Goal: Task Accomplishment & Management: Complete application form

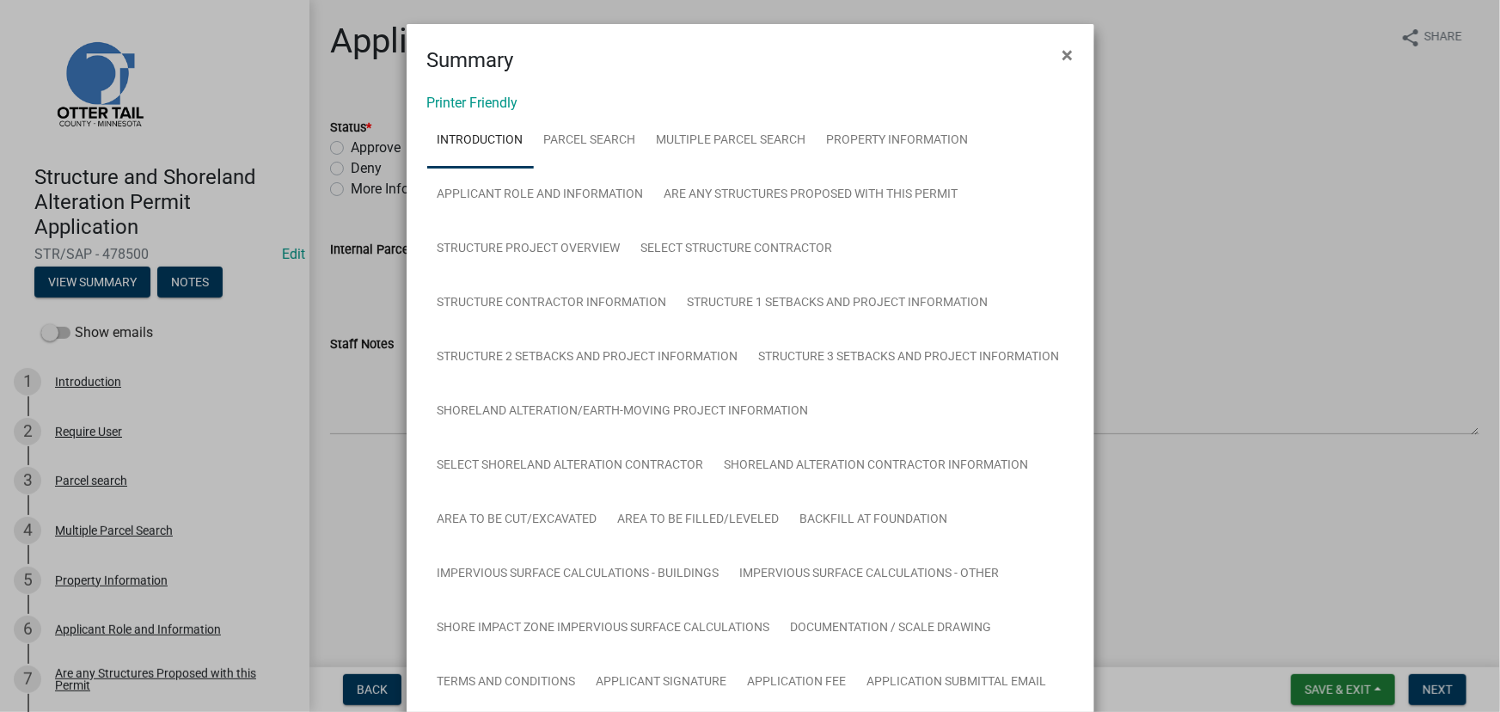
click at [334, 94] on ngb-modal-window "Summary × Printer Friendly Introduction Parcel search Multiple Parcel Search Pr…" at bounding box center [750, 356] width 1500 height 712
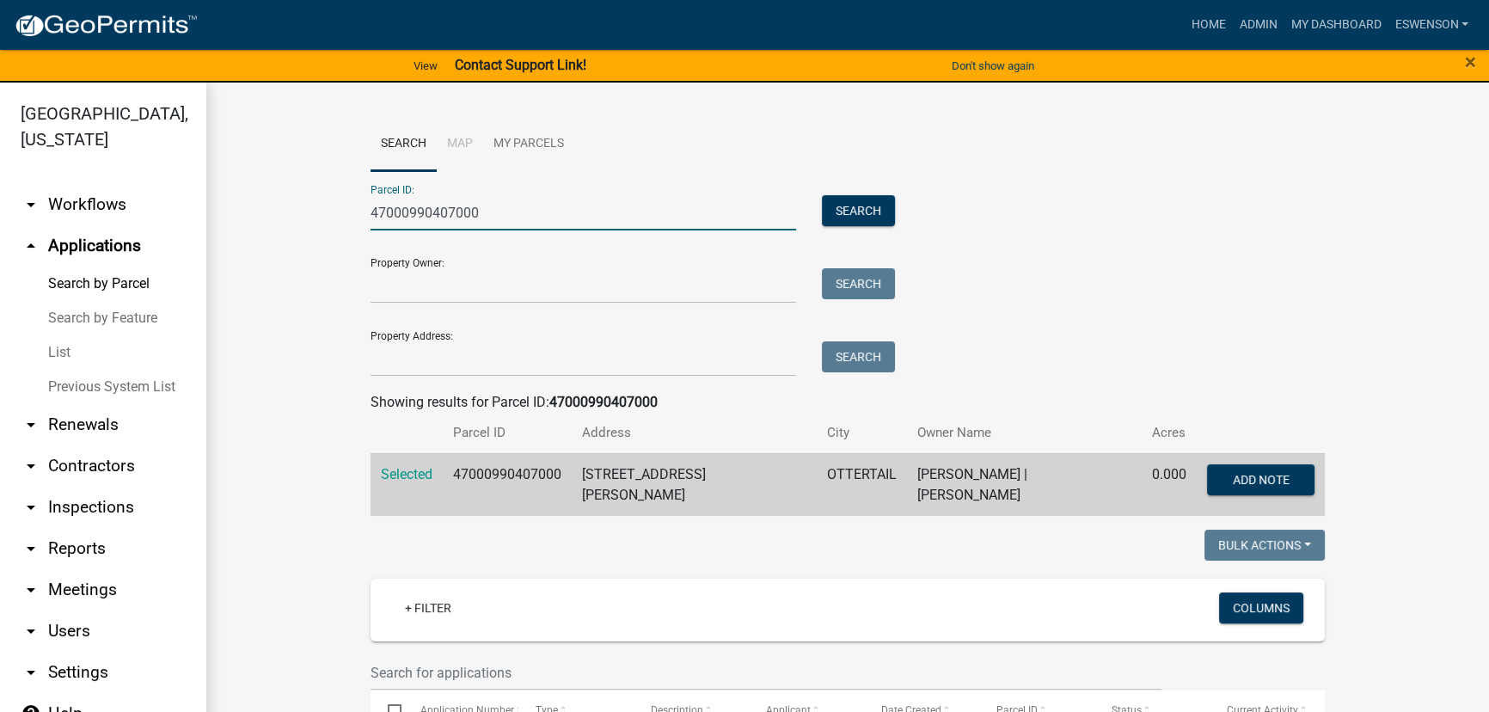
scroll to position [4, 0]
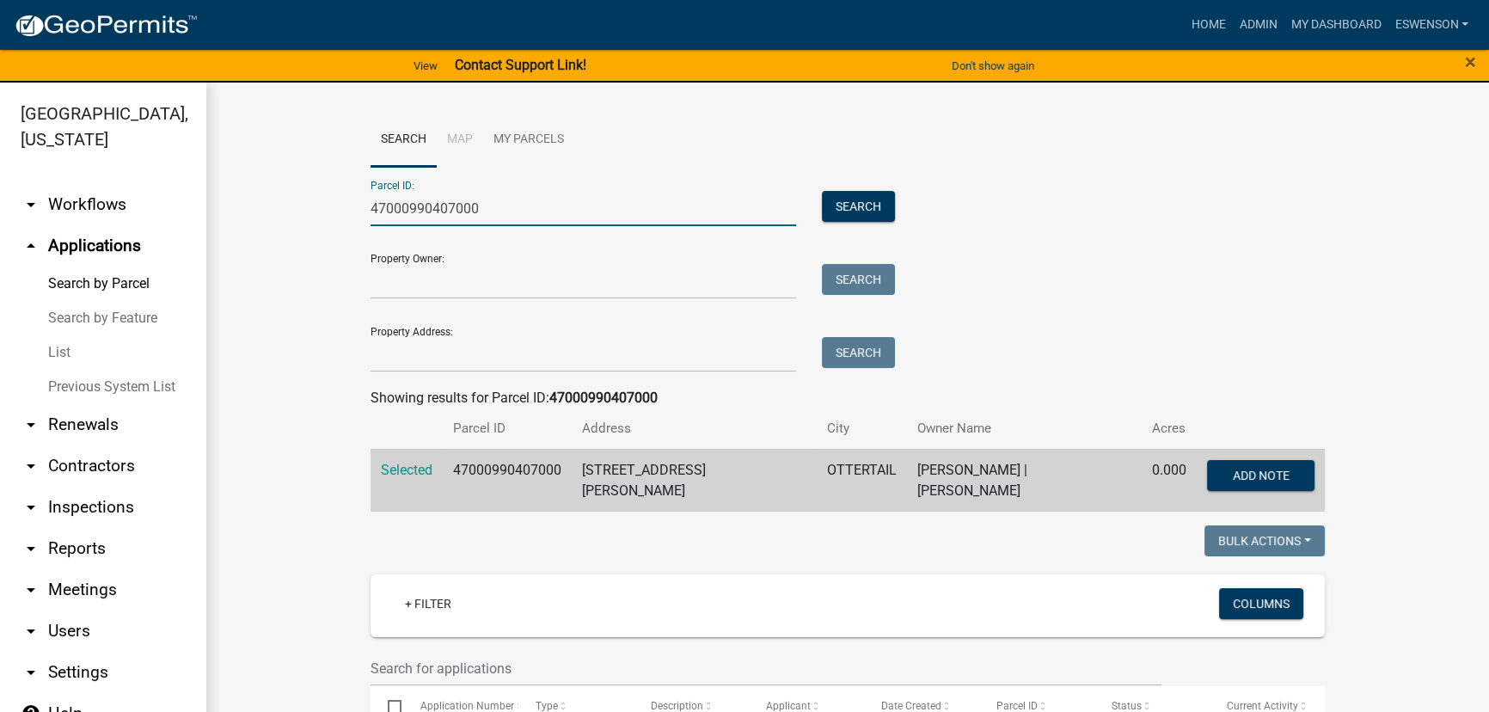
click at [518, 198] on input "47000990407000" at bounding box center [584, 208] width 426 height 35
type input "29000990589000"
click at [867, 197] on button "Search" at bounding box center [858, 206] width 73 height 31
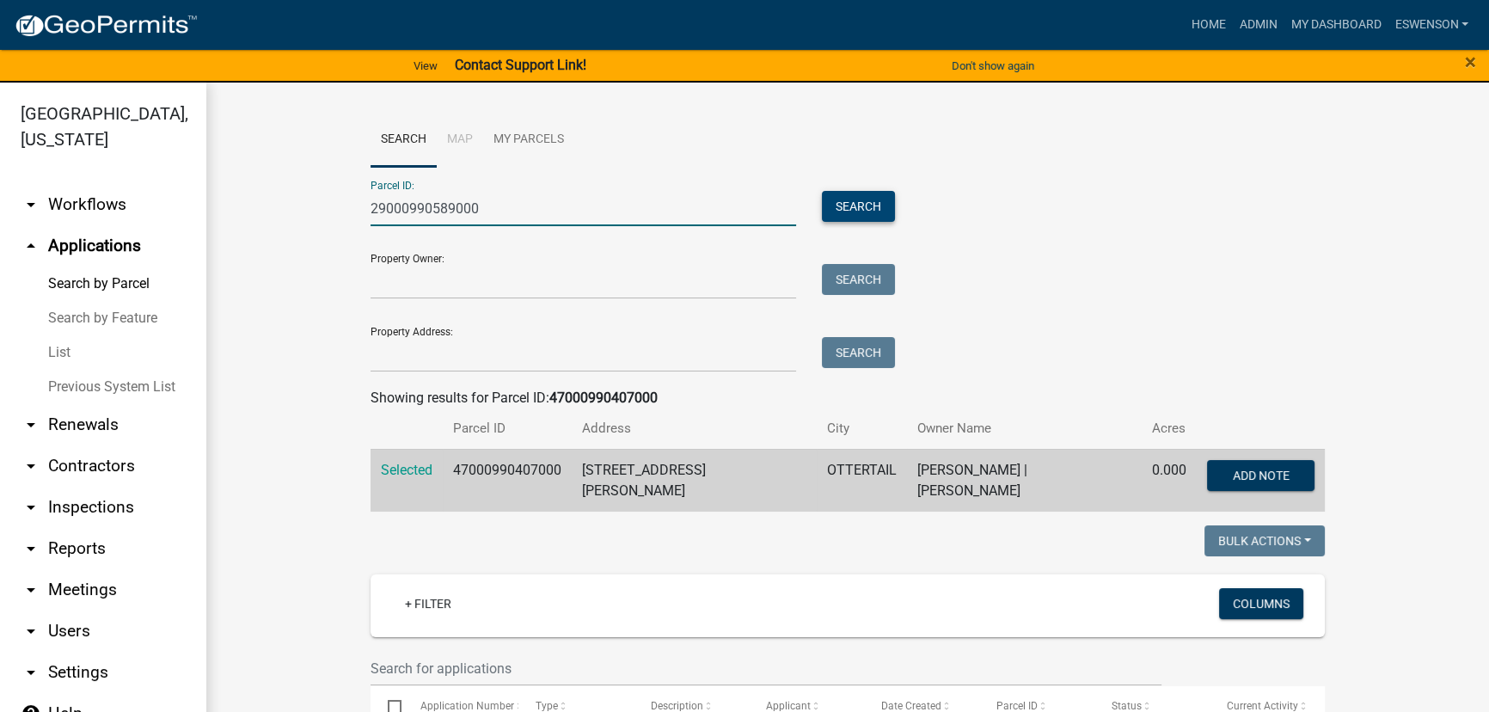
scroll to position [0, 0]
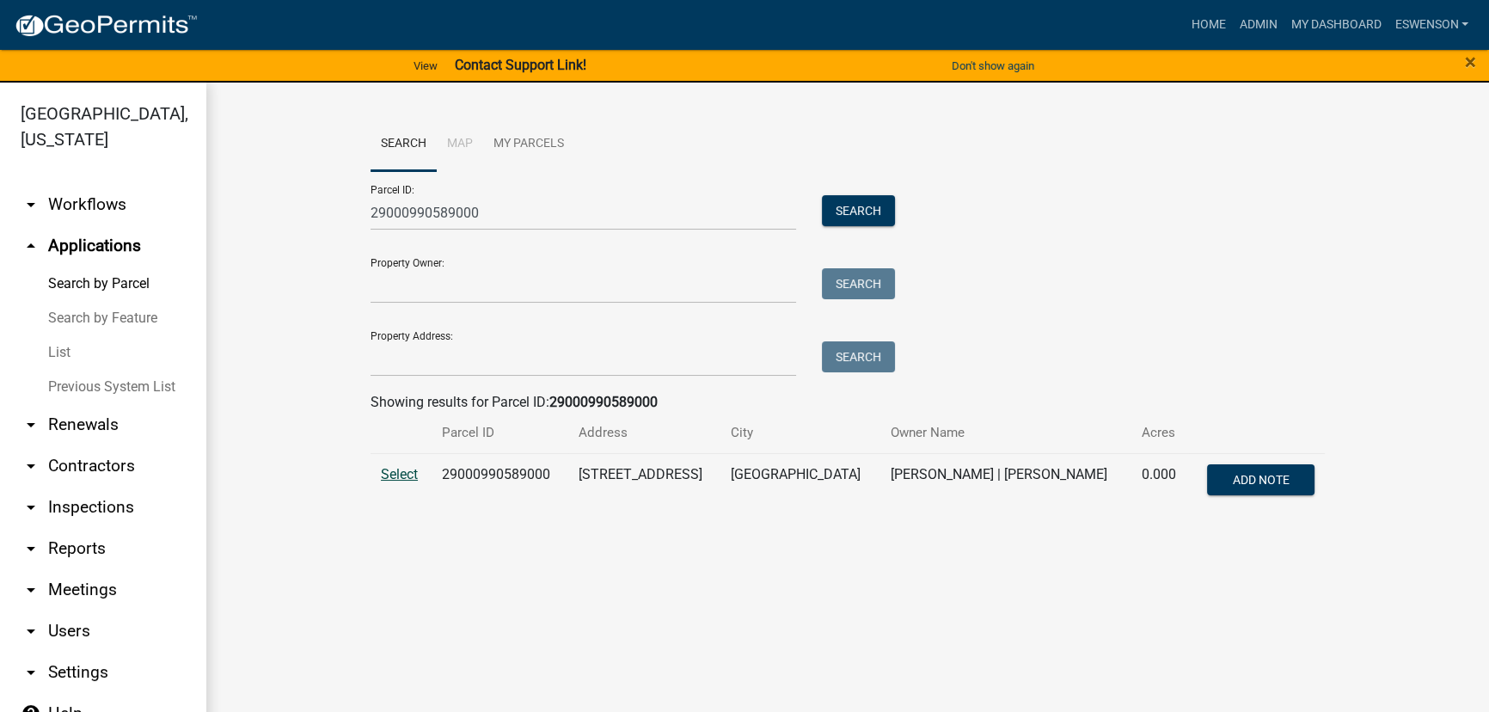
click at [384, 469] on span "Select" at bounding box center [399, 474] width 37 height 16
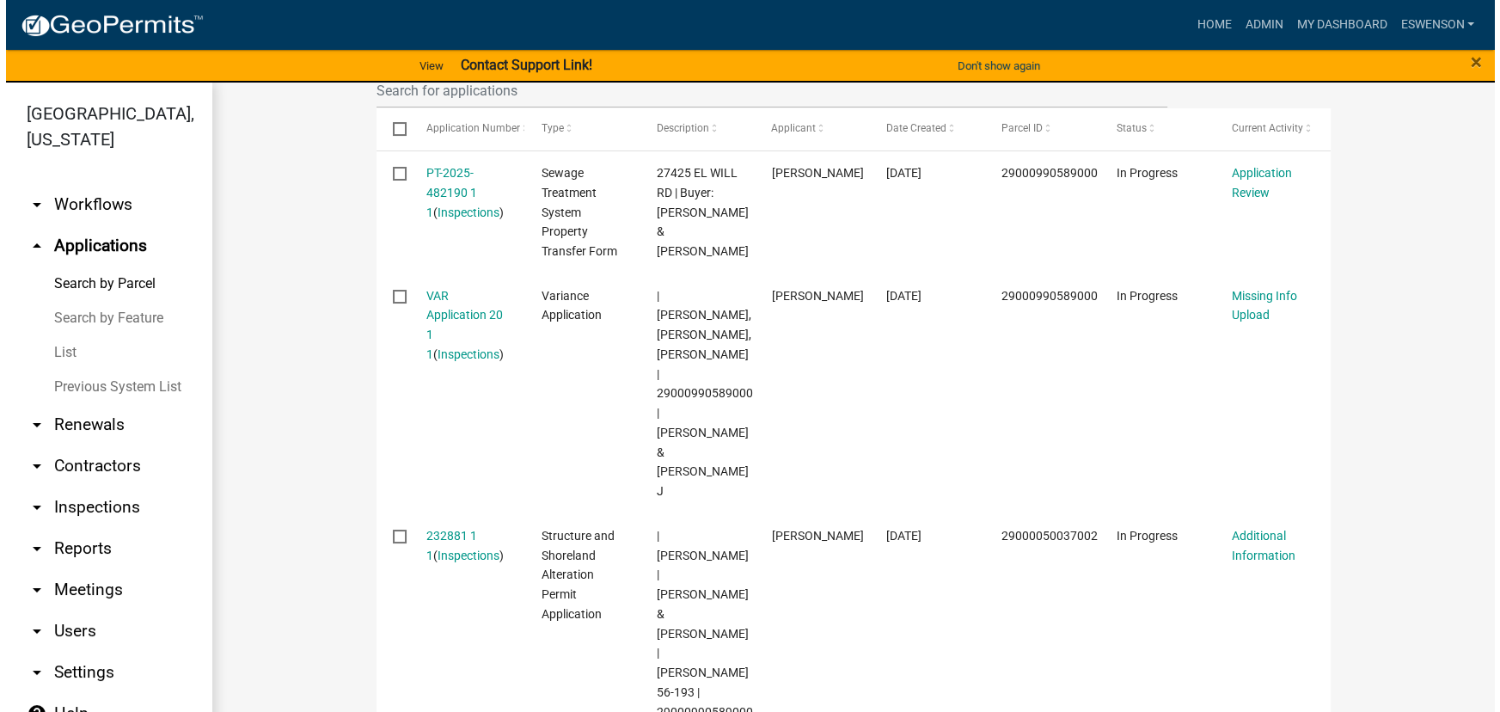
scroll to position [578, 0]
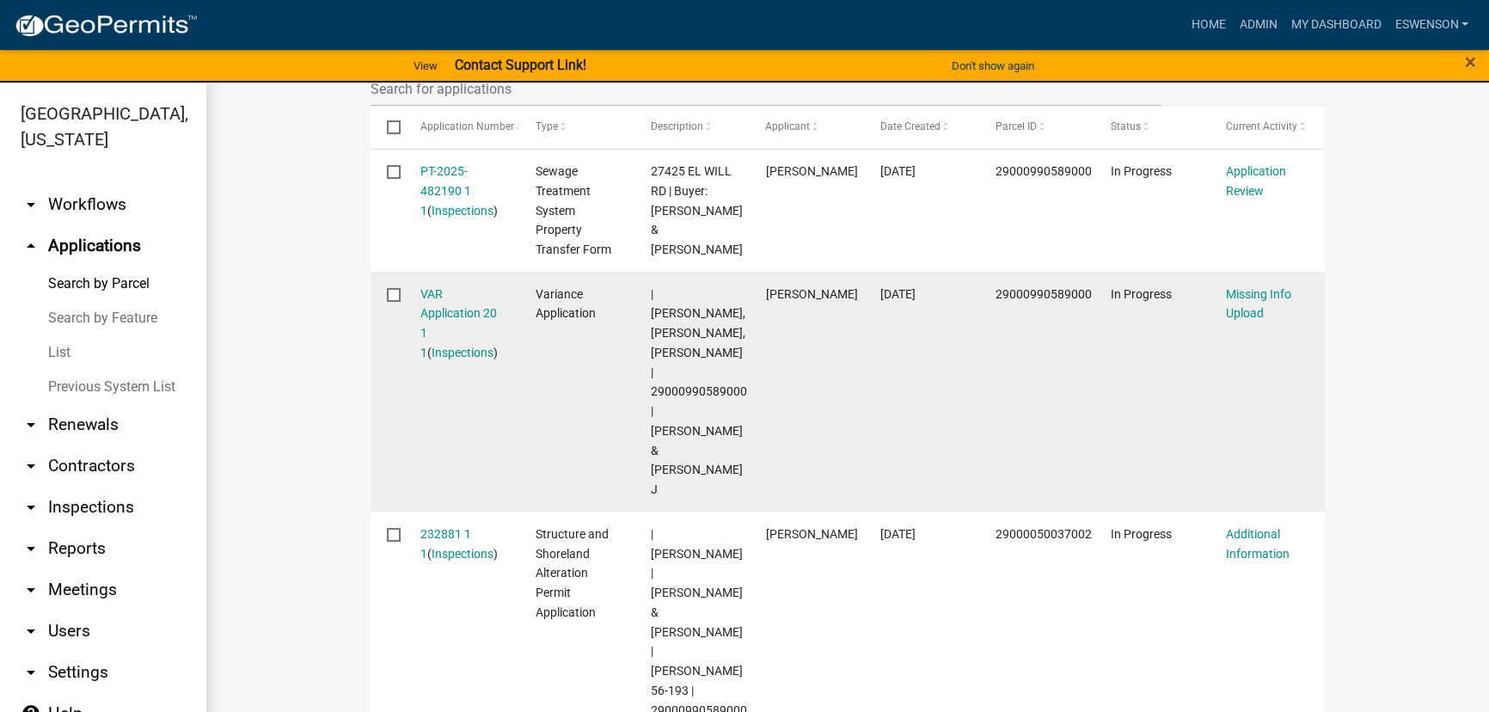
click at [420, 302] on div "VAR Application 20 1 1 ( Inspections )" at bounding box center [461, 324] width 83 height 78
click at [421, 307] on link "VAR Application 20 1 1" at bounding box center [458, 323] width 77 height 72
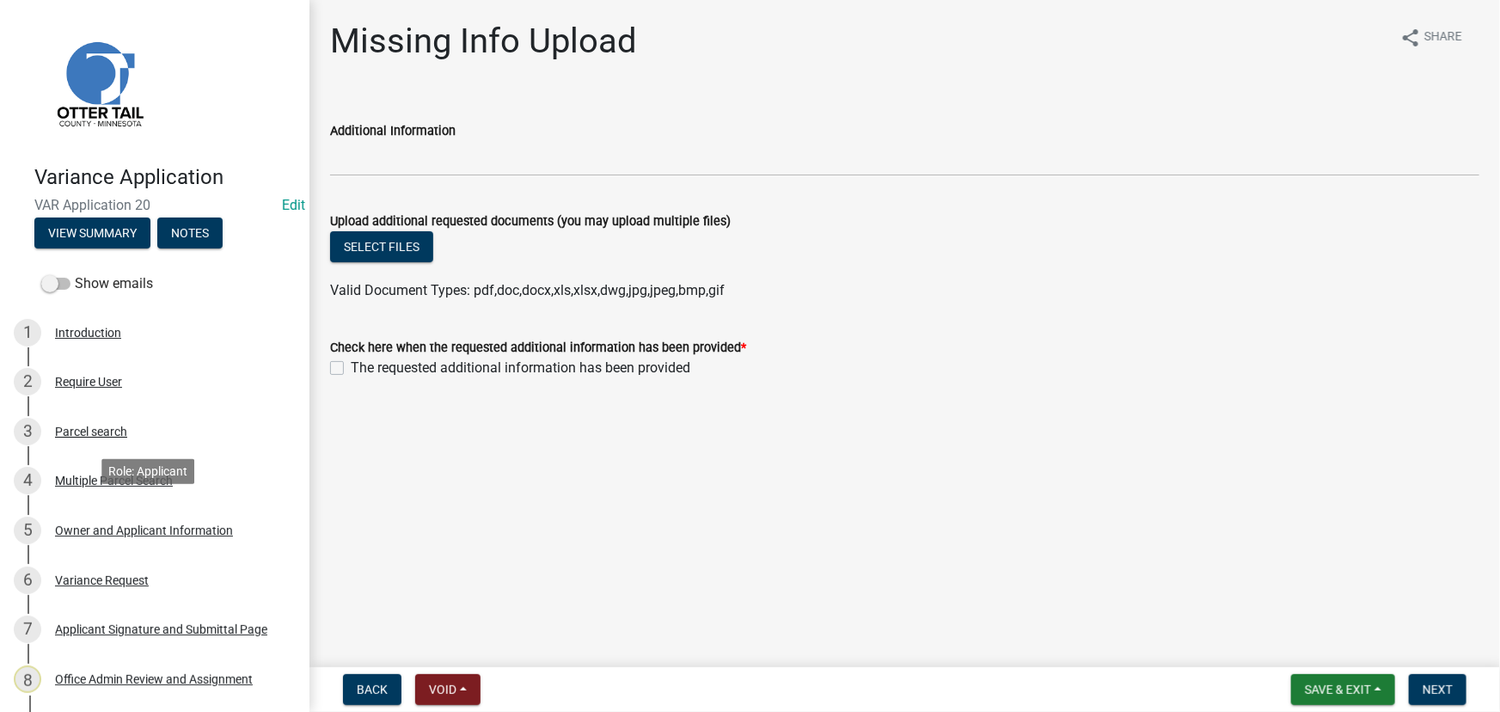
scroll to position [310, 0]
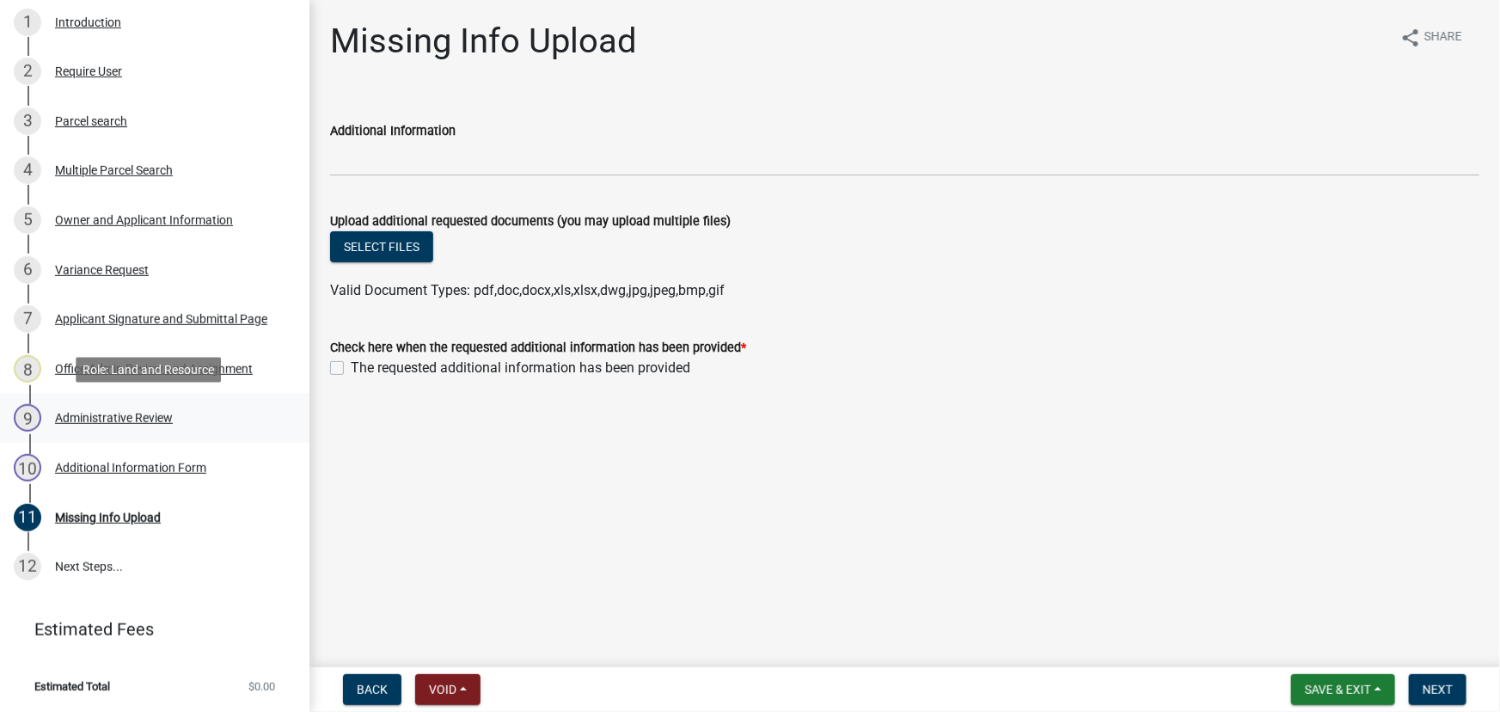
click at [98, 418] on div "Administrative Review" at bounding box center [114, 418] width 118 height 12
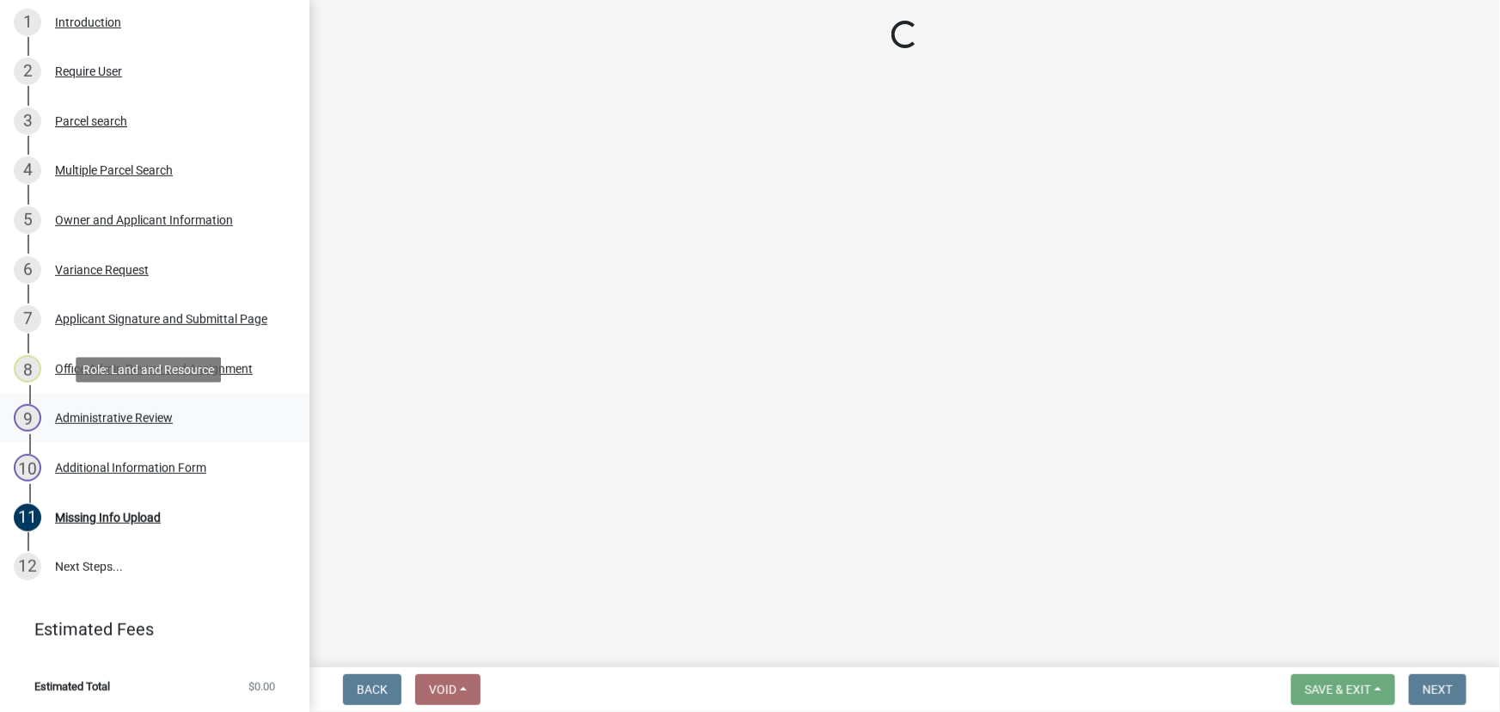
select select "1bc1e483-05bd-4456-8d1d-1de62b367160"
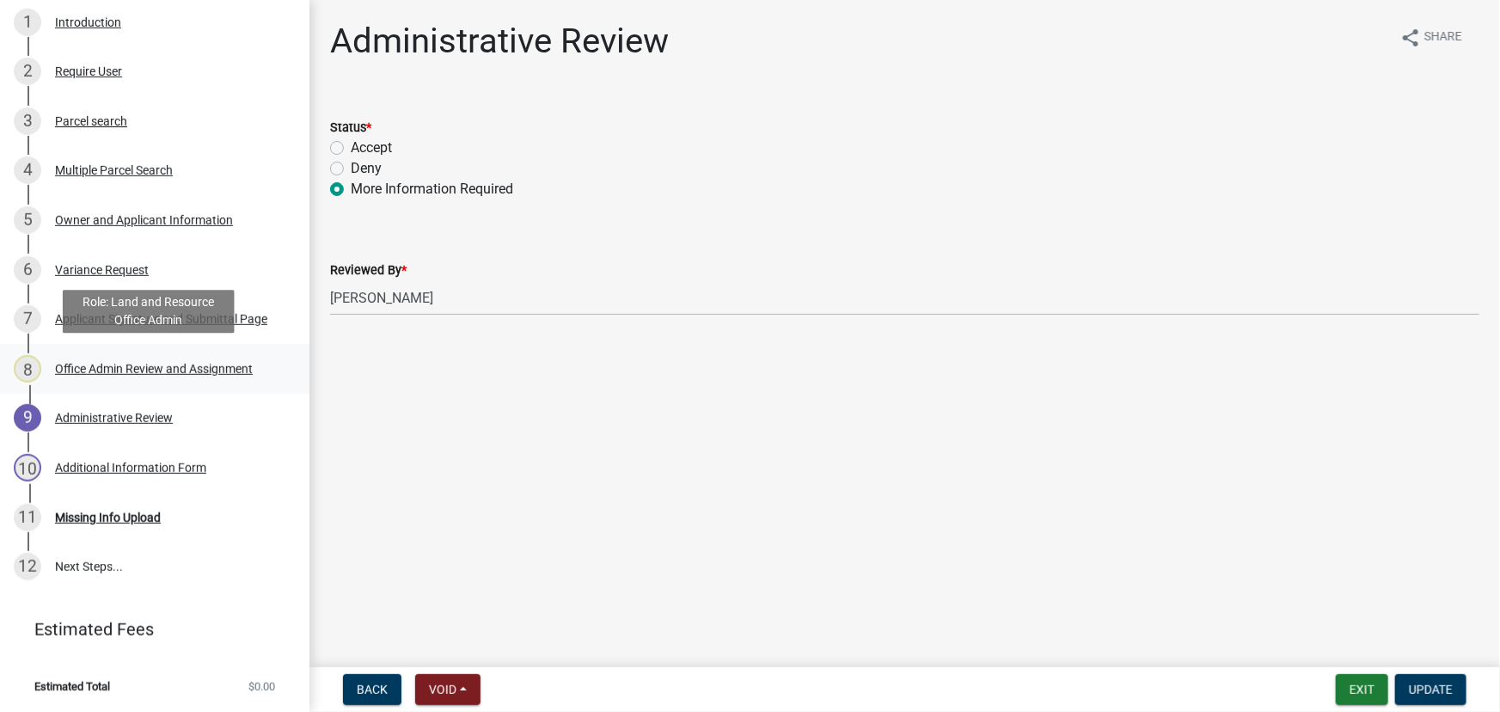
click at [142, 350] on link "8 Office Admin Review and Assignment" at bounding box center [154, 369] width 309 height 50
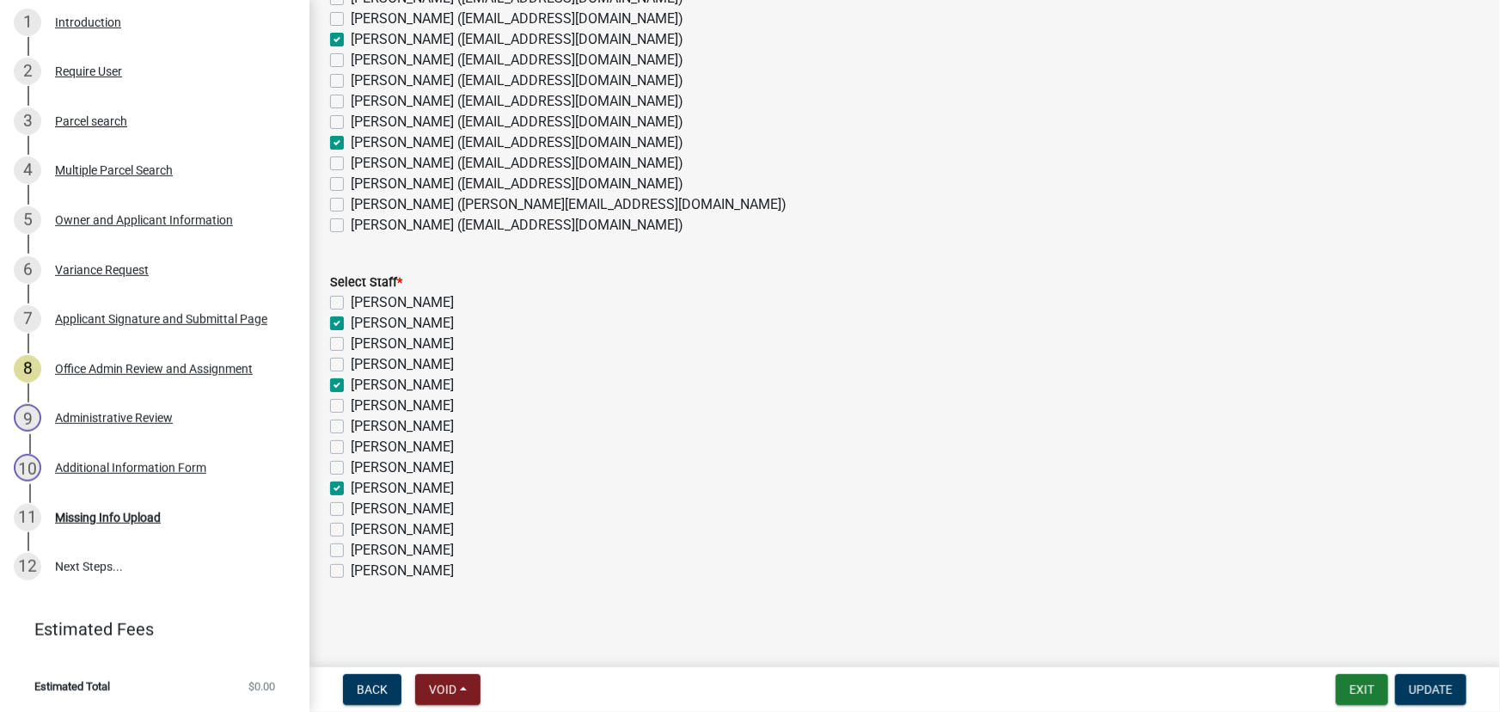
scroll to position [286, 0]
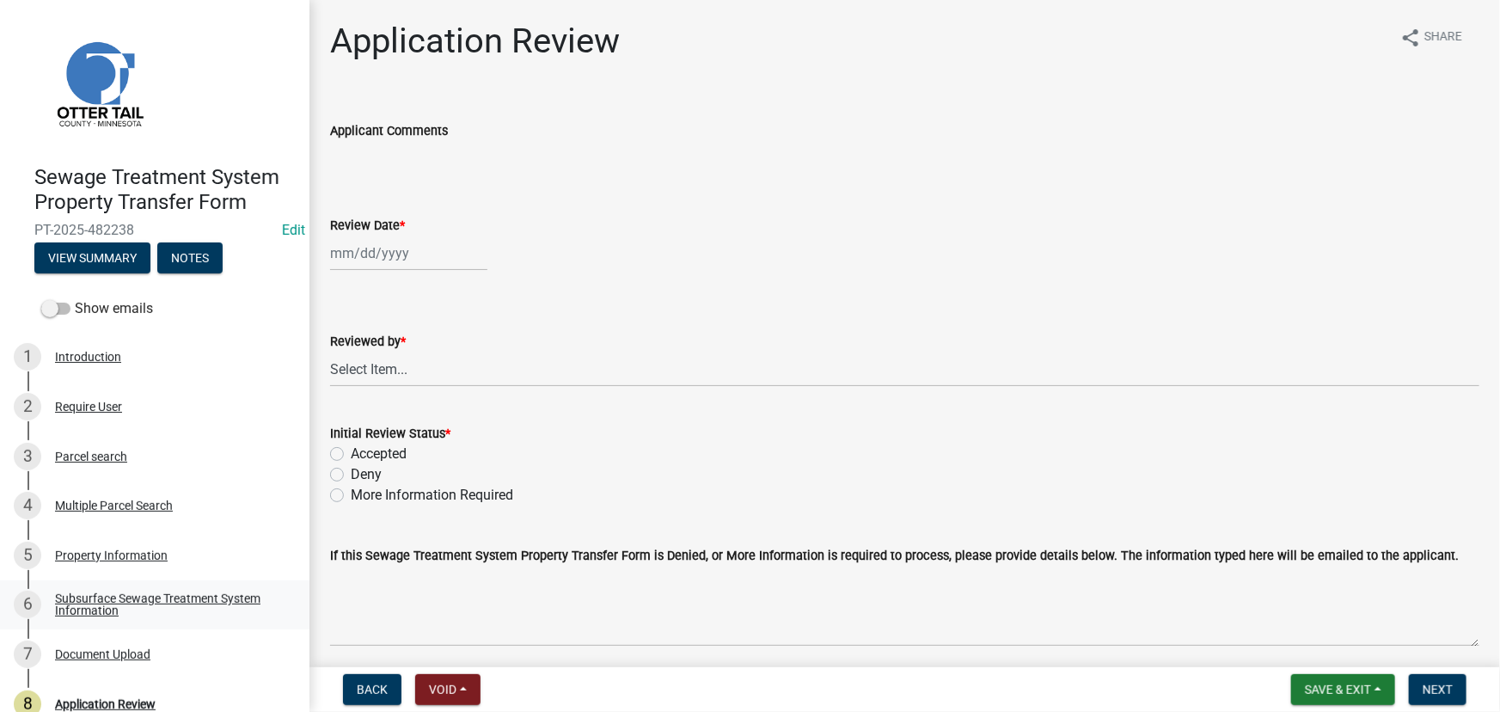
click at [113, 606] on div "Subsurface Sewage Treatment System Information" at bounding box center [168, 604] width 227 height 24
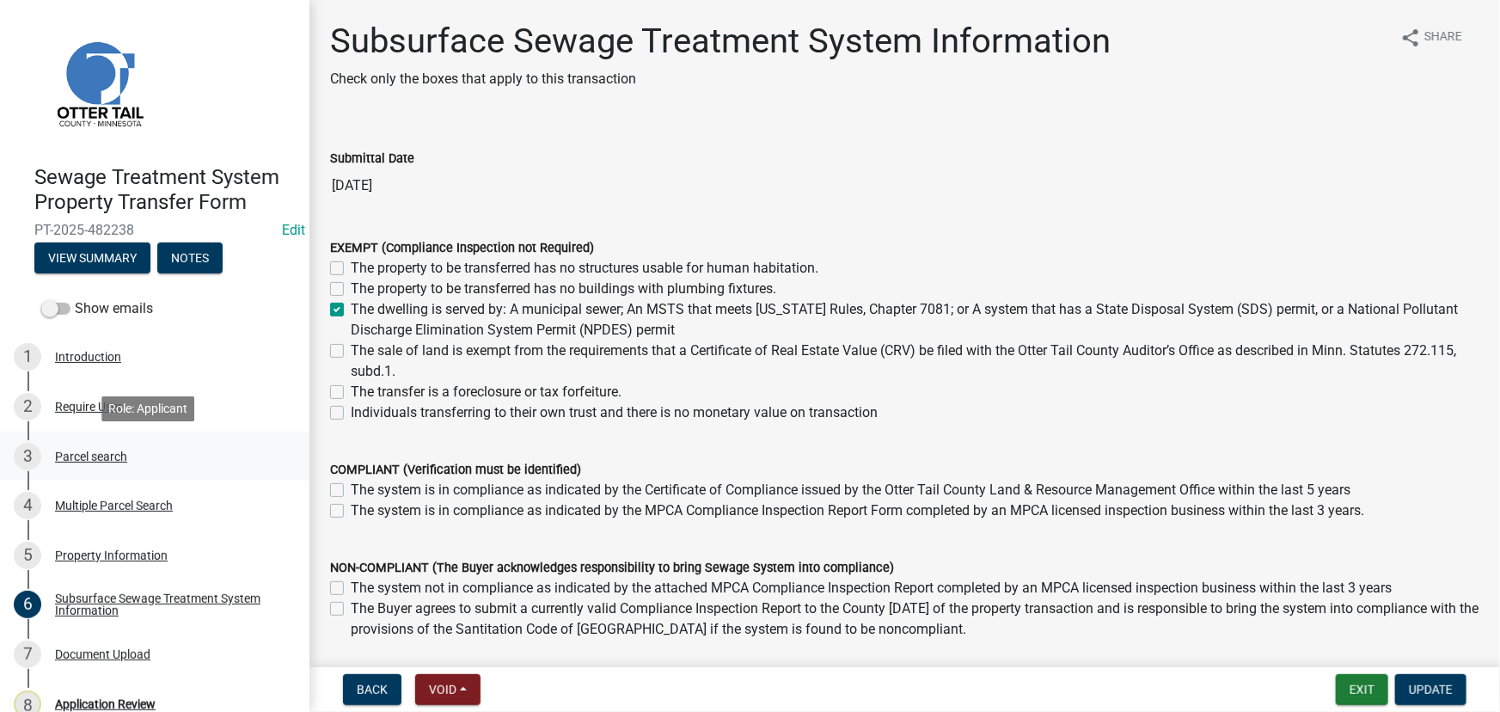
click at [94, 471] on link "3 Parcel search" at bounding box center [154, 457] width 309 height 50
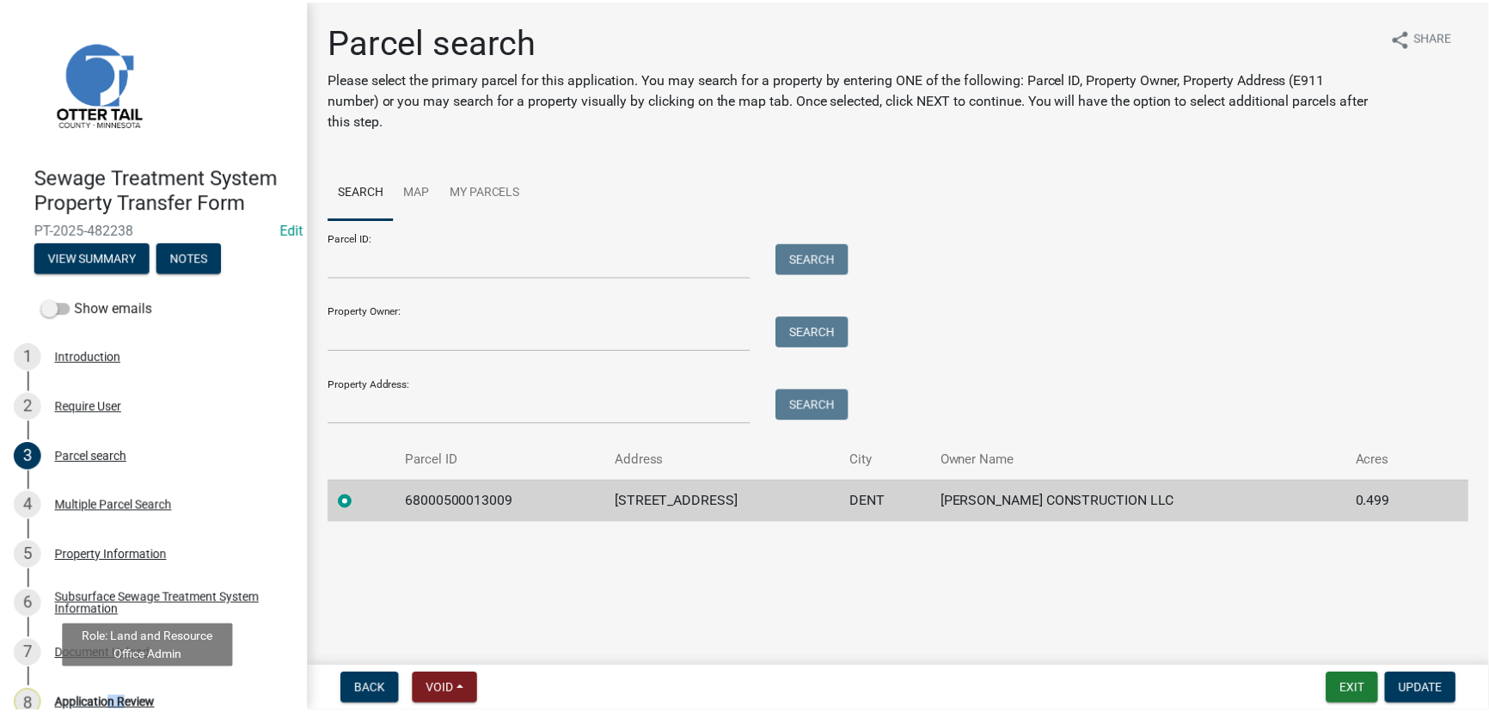
scroll to position [9, 0]
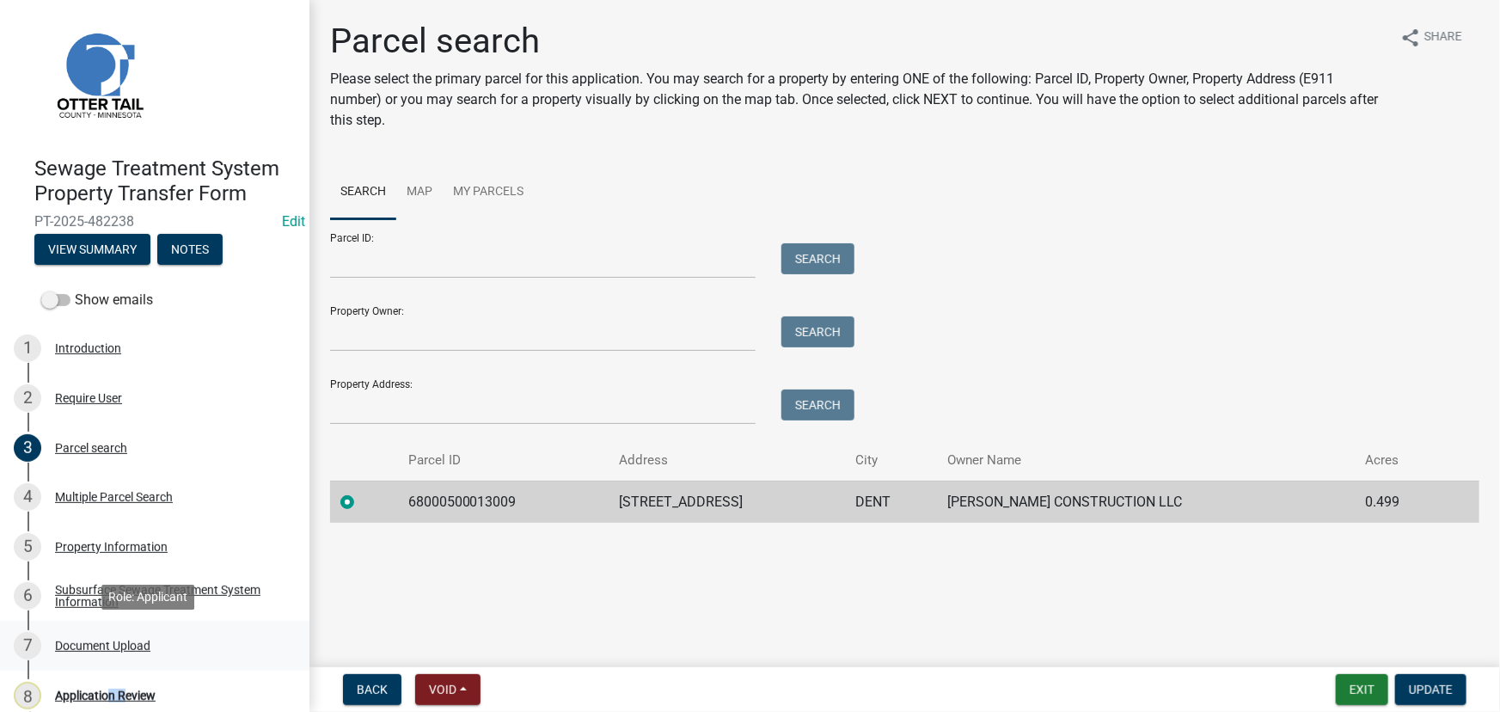
drag, startPoint x: 104, startPoint y: 706, endPoint x: 217, endPoint y: 659, distance: 122.1
click at [217, 661] on ul "1 Introduction 2 Require User 3 Parcel search 4 Multiple Parcel Search 5 Proper…" at bounding box center [154, 546] width 309 height 459
click at [454, 617] on main "Parcel search Please select the primary parcel for this application. You may se…" at bounding box center [904, 330] width 1191 height 660
click at [465, 500] on td "68000500013009" at bounding box center [503, 502] width 211 height 42
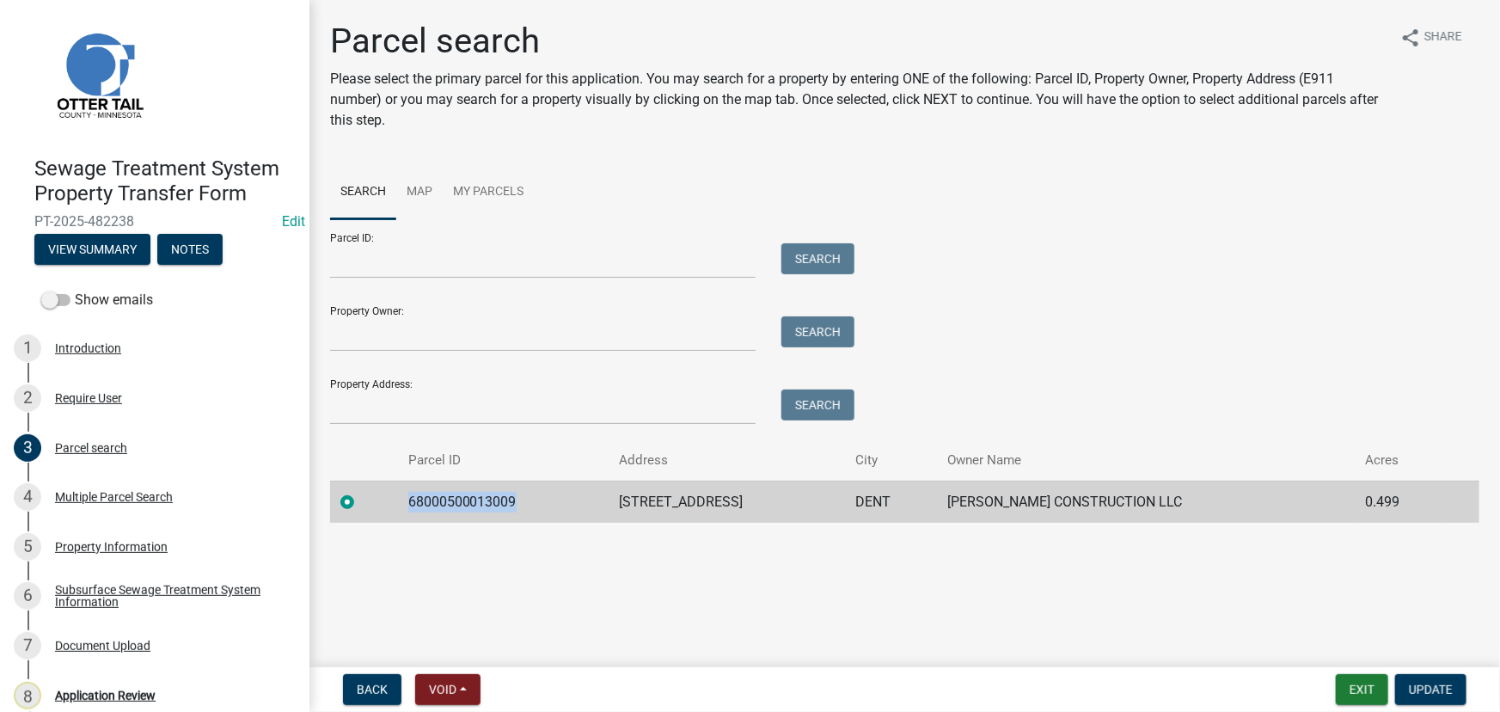
copy td "68000500013009"
click at [107, 689] on div "Application Review" at bounding box center [105, 695] width 101 height 12
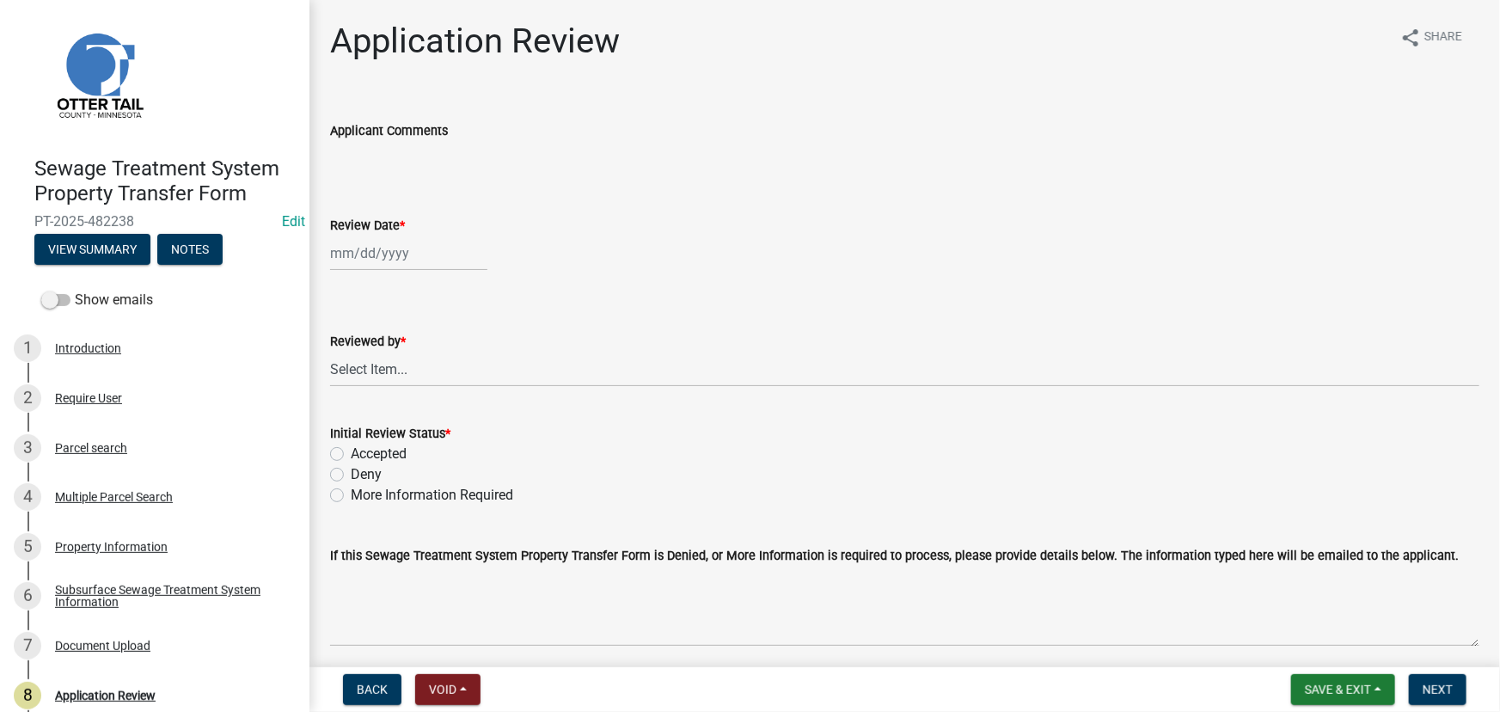
click at [432, 250] on div at bounding box center [408, 253] width 157 height 35
select select "9"
select select "2025"
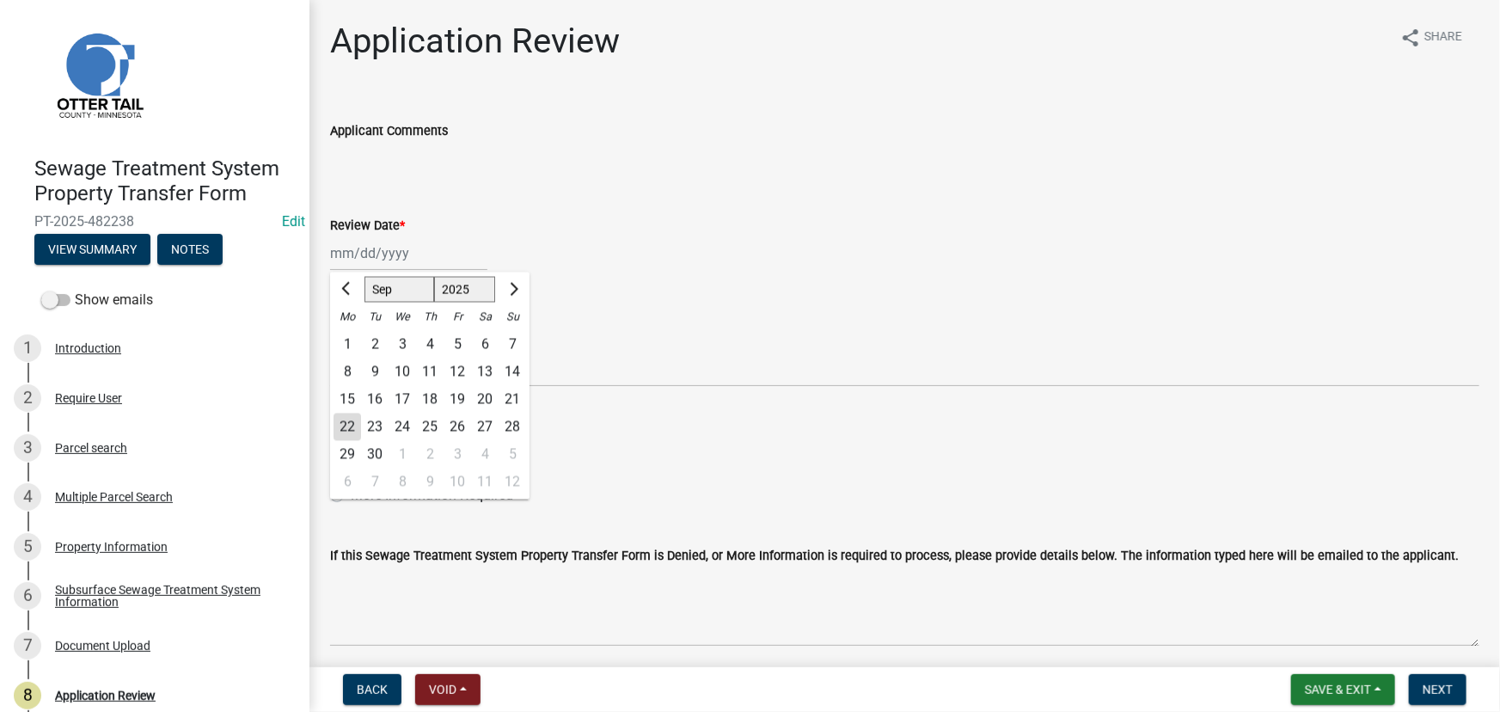
click at [354, 426] on div "22" at bounding box center [348, 428] width 28 height 28
type input "09/22/2025"
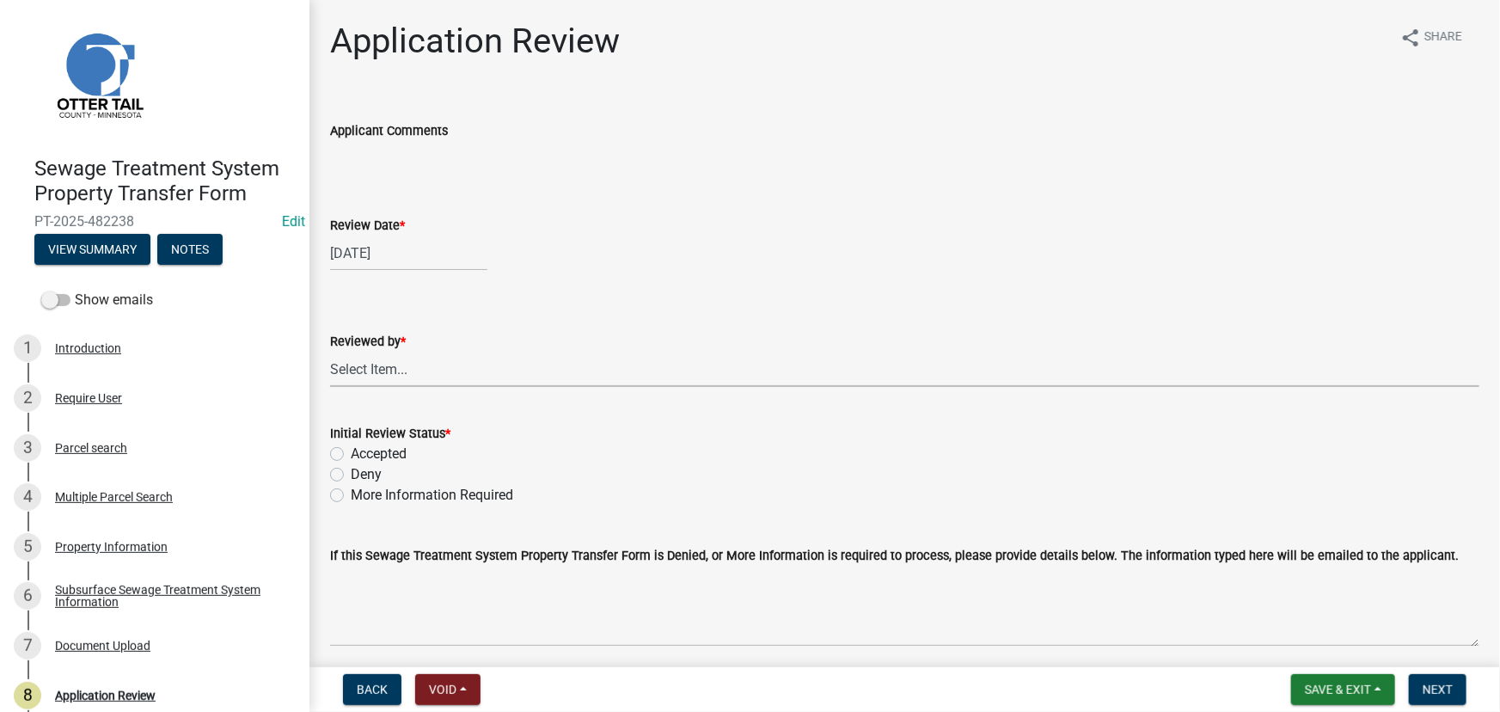
click at [383, 365] on select "Select Item... Alexis Newark Amy Busko Andrea Perales Brittany Tollefson Christ…" at bounding box center [904, 369] width 1149 height 35
click at [330, 352] on select "Select Item... Alexis Newark Amy Busko Andrea Perales Brittany Tollefson Christ…" at bounding box center [904, 369] width 1149 height 35
select select "190fd4c8-42ef-492b-a4a0-a0213555944c"
click at [391, 456] on label "Accepted" at bounding box center [379, 454] width 56 height 21
click at [362, 455] on input "Accepted" at bounding box center [356, 449] width 11 height 11
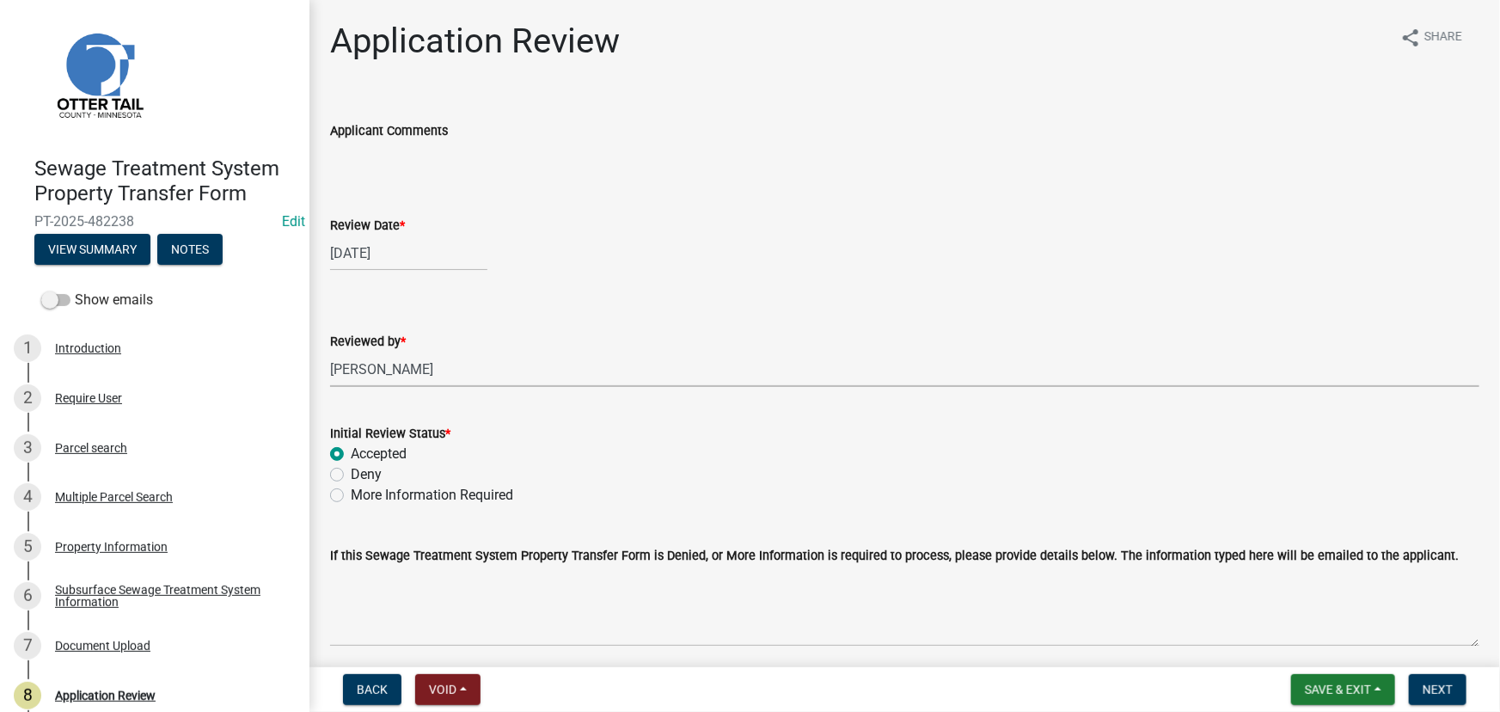
radio input "true"
click at [1429, 680] on button "Next" at bounding box center [1438, 689] width 58 height 31
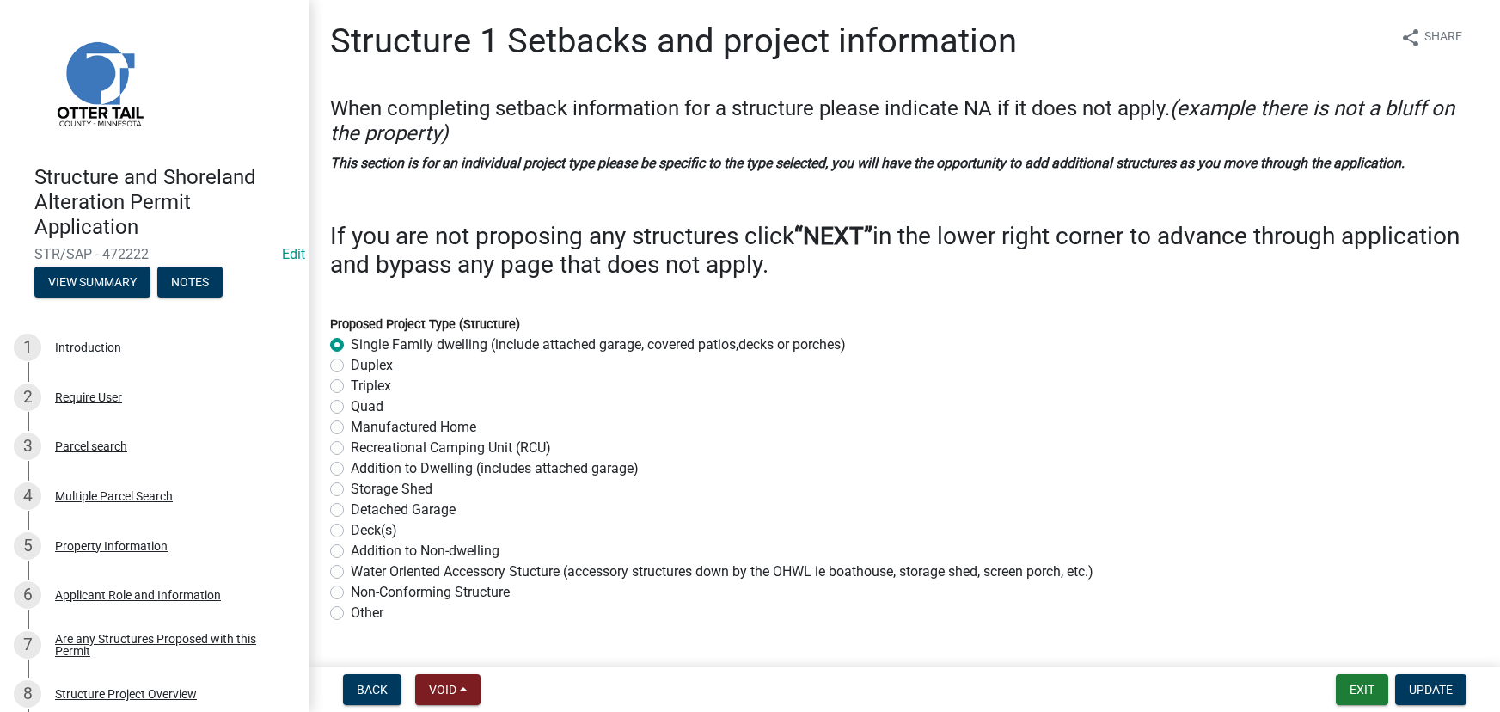
select select "c185e313-3403-4239-bd61-bb563c58a77a"
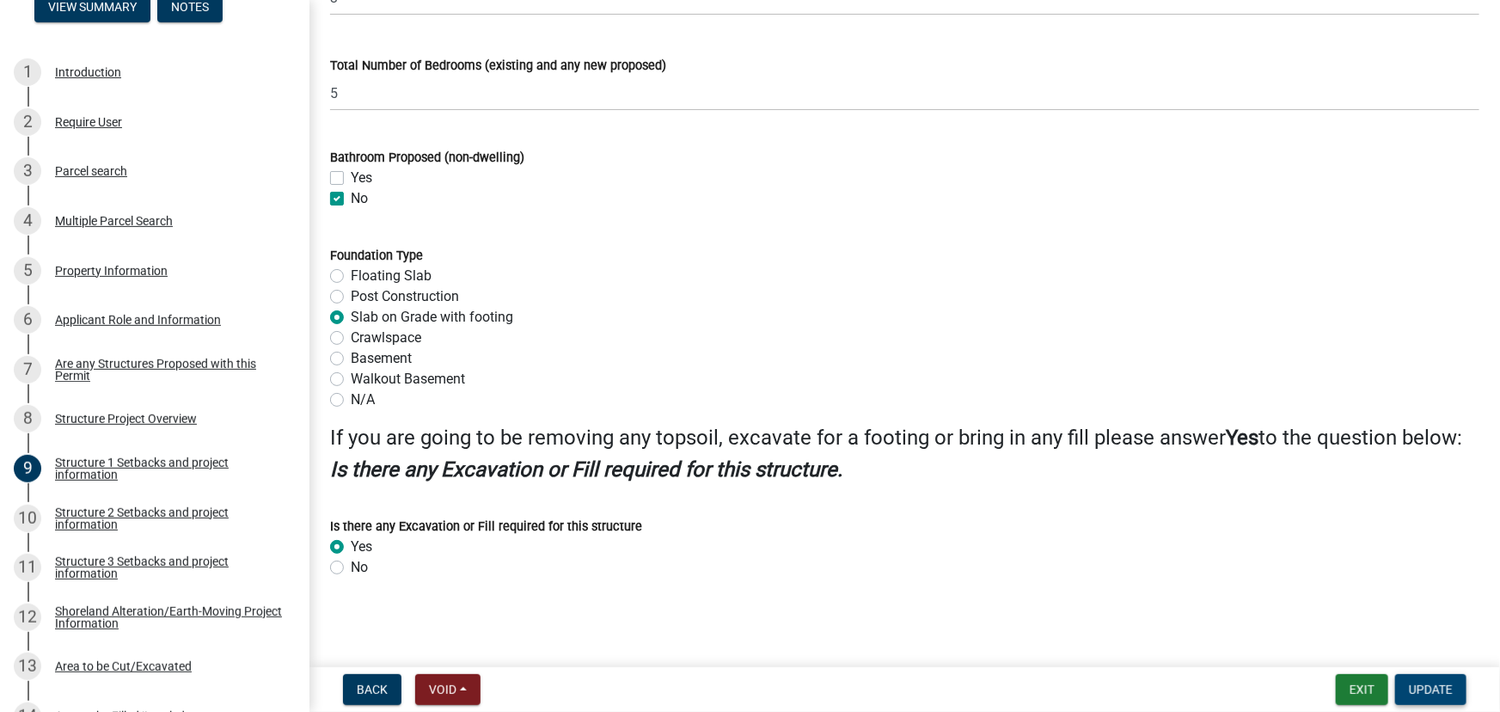
scroll to position [2068, 0]
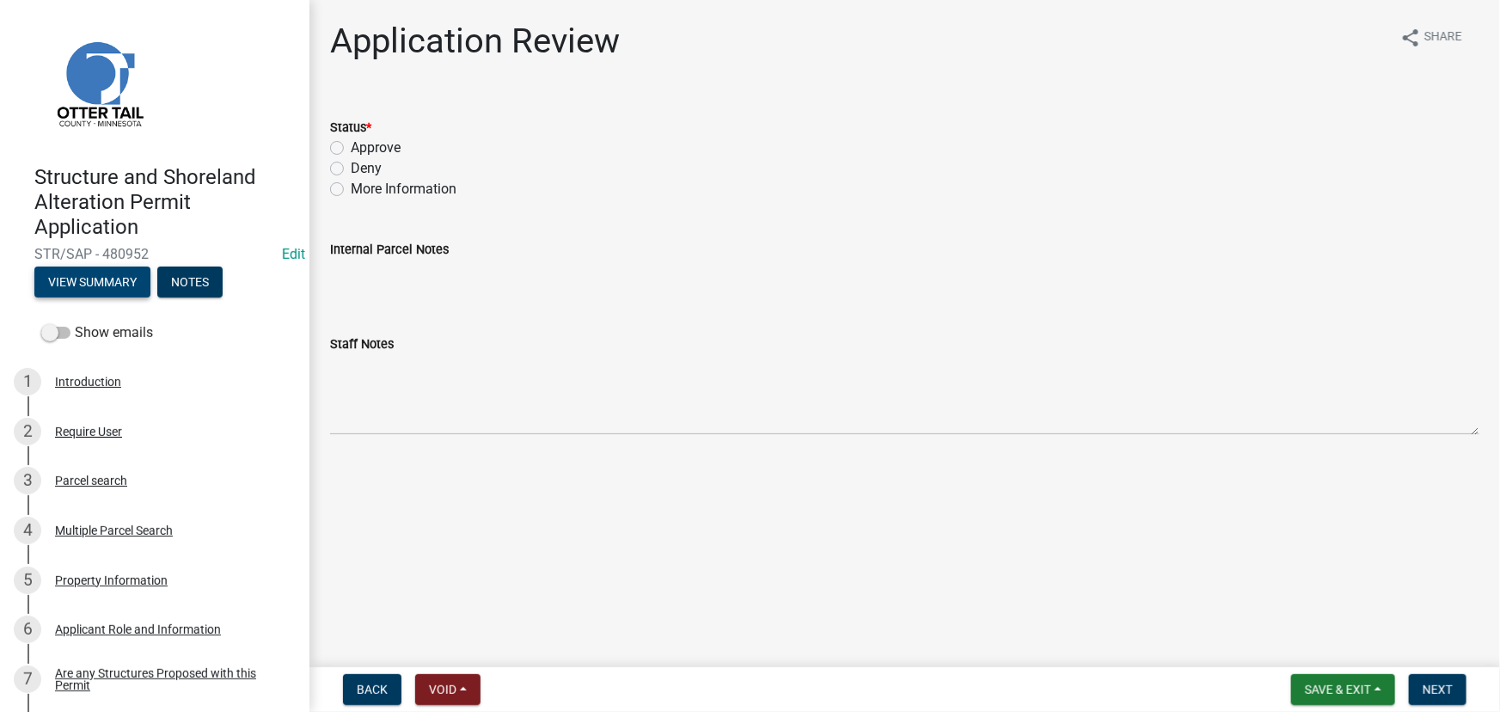
click at [149, 281] on button "View Summary" at bounding box center [92, 282] width 116 height 31
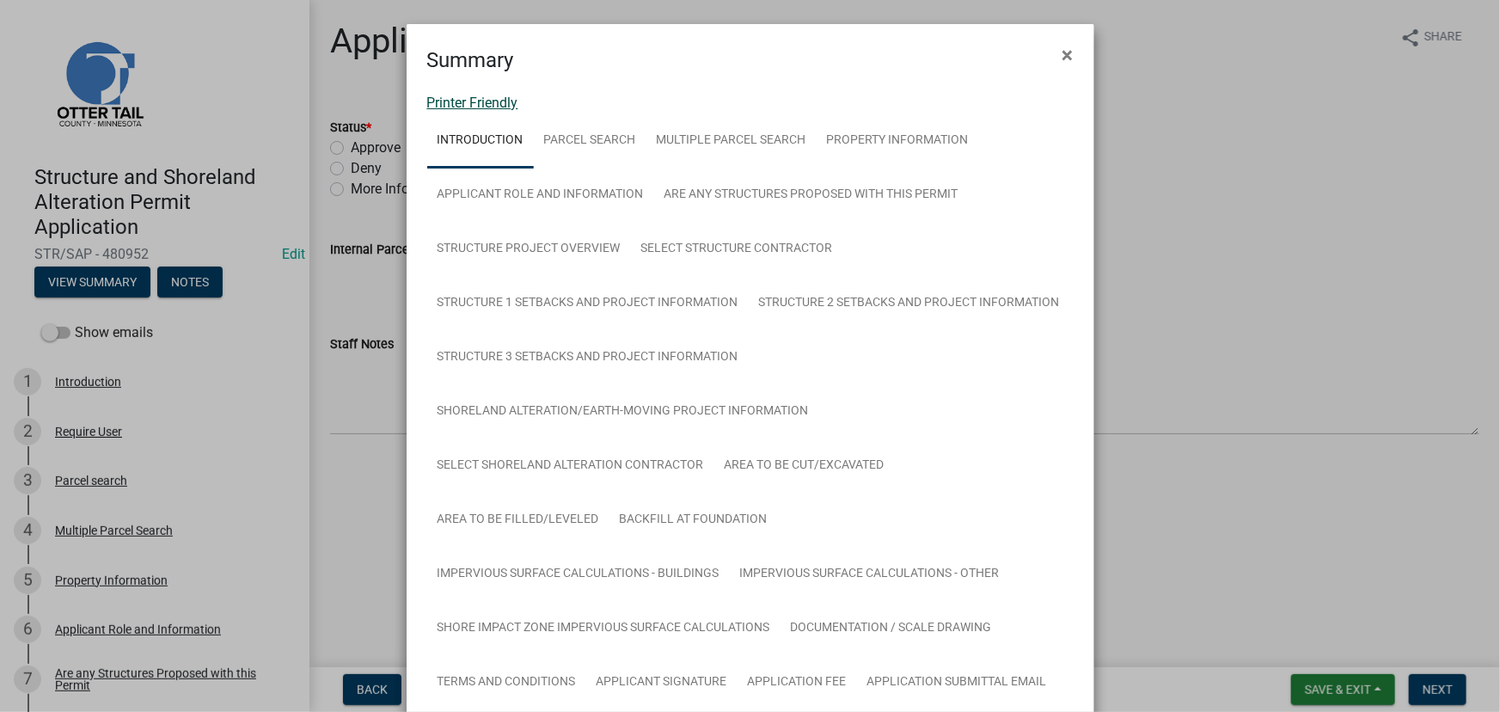
click at [493, 102] on link "Printer Friendly" at bounding box center [472, 103] width 91 height 16
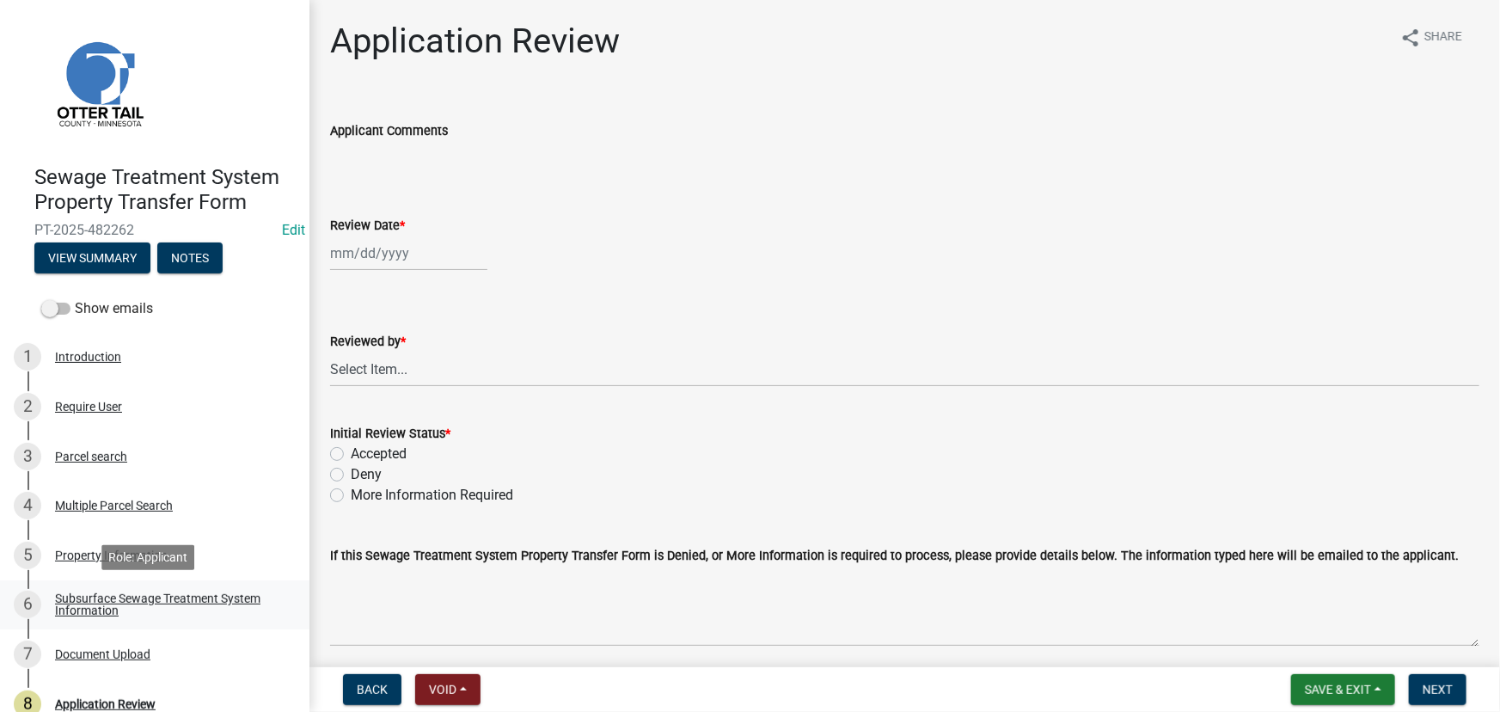
click at [144, 604] on div "Subsurface Sewage Treatment System Information" at bounding box center [168, 604] width 227 height 24
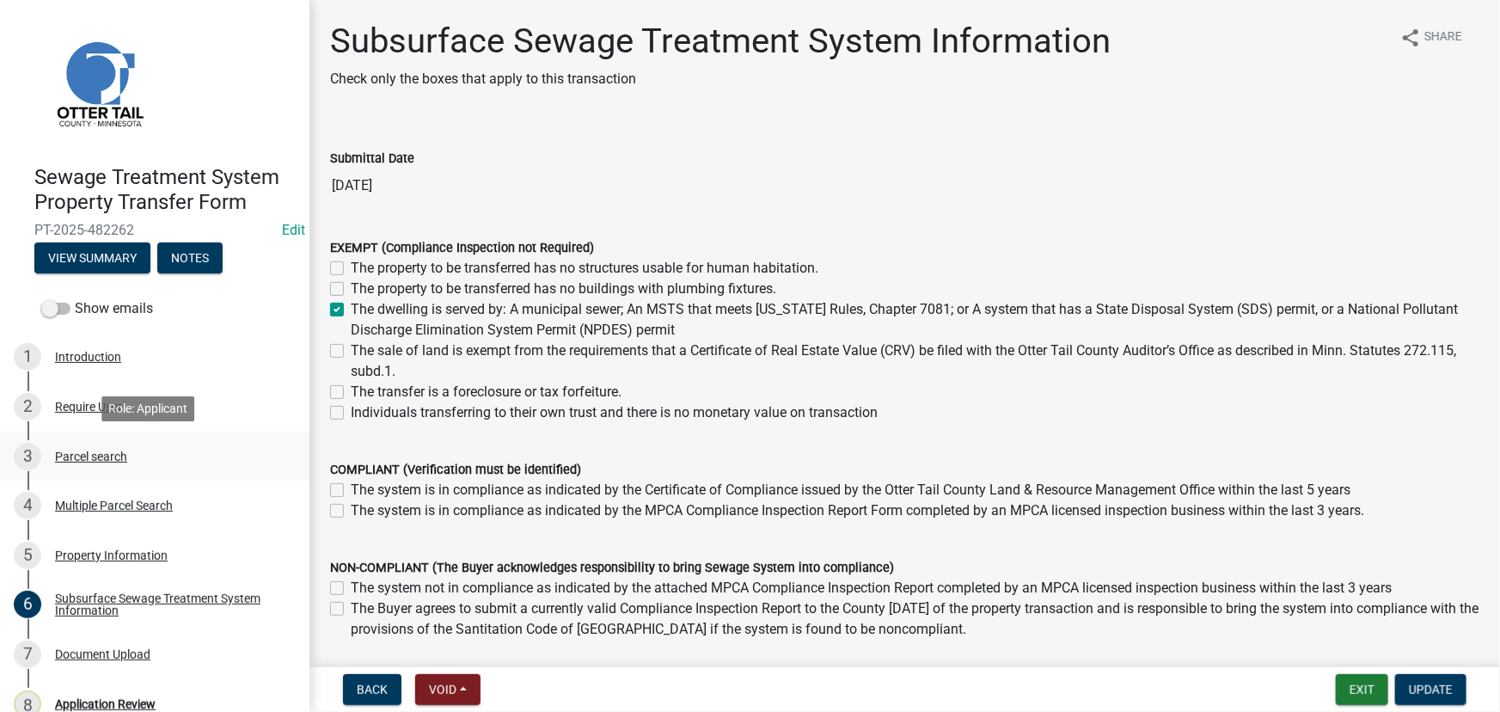
click at [103, 456] on div "Parcel search" at bounding box center [91, 456] width 72 height 12
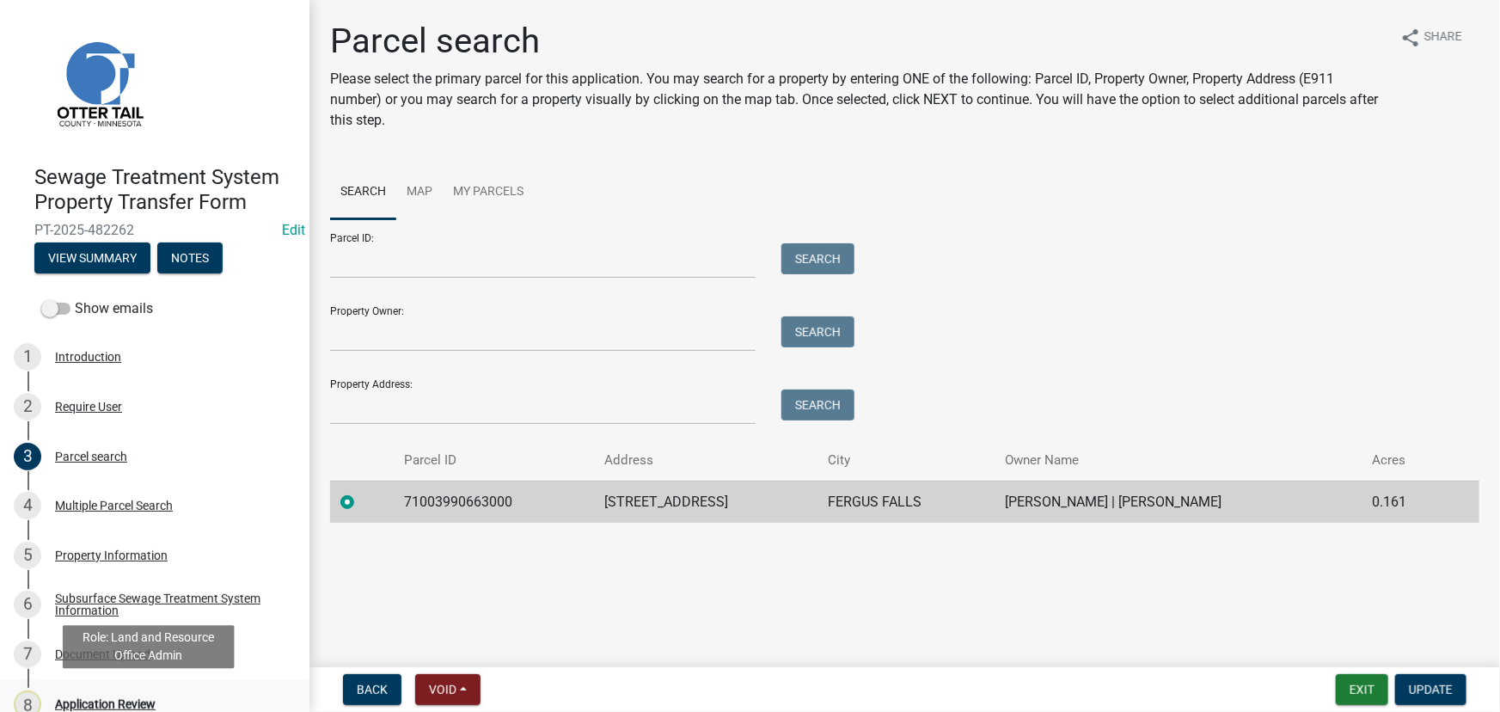
click at [116, 700] on div "Application Review" at bounding box center [105, 704] width 101 height 12
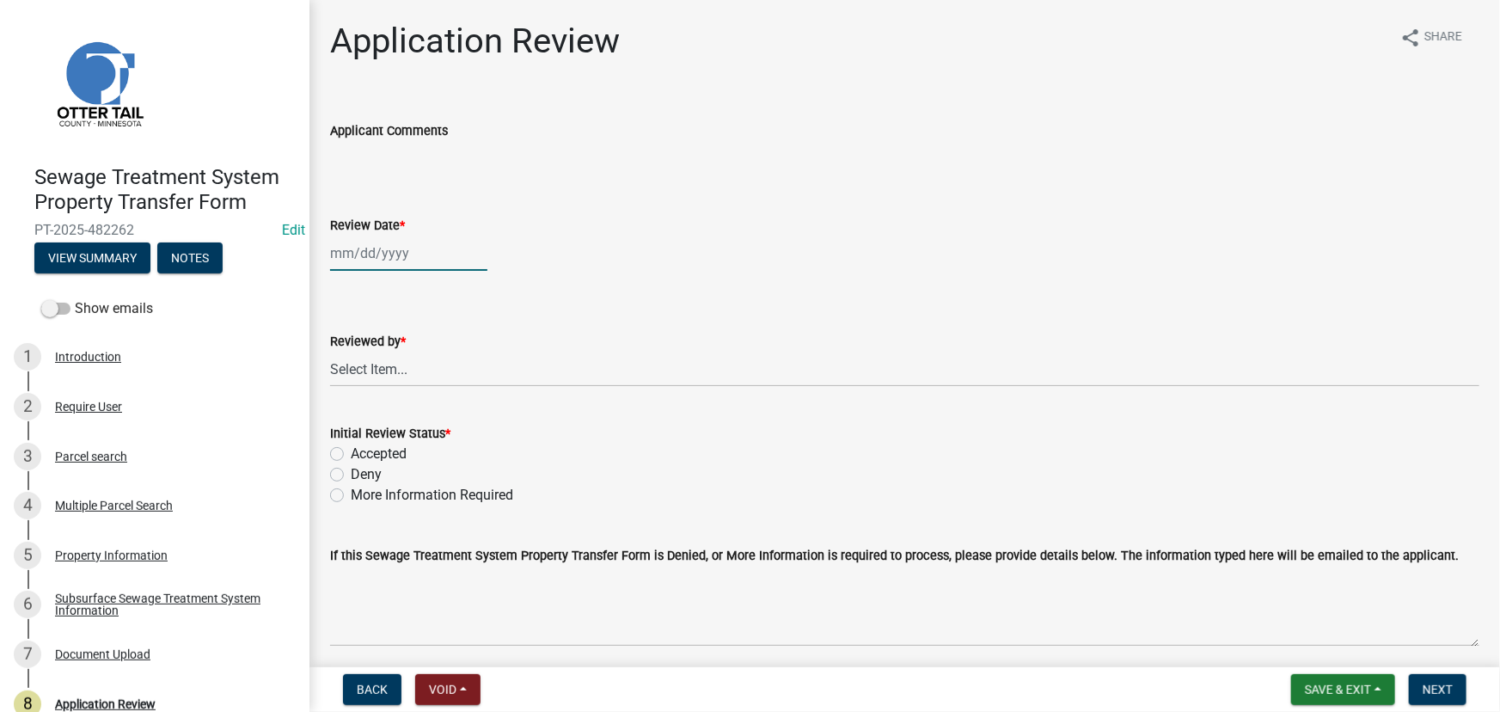
click at [382, 255] on div at bounding box center [408, 253] width 157 height 35
select select "9"
select select "2025"
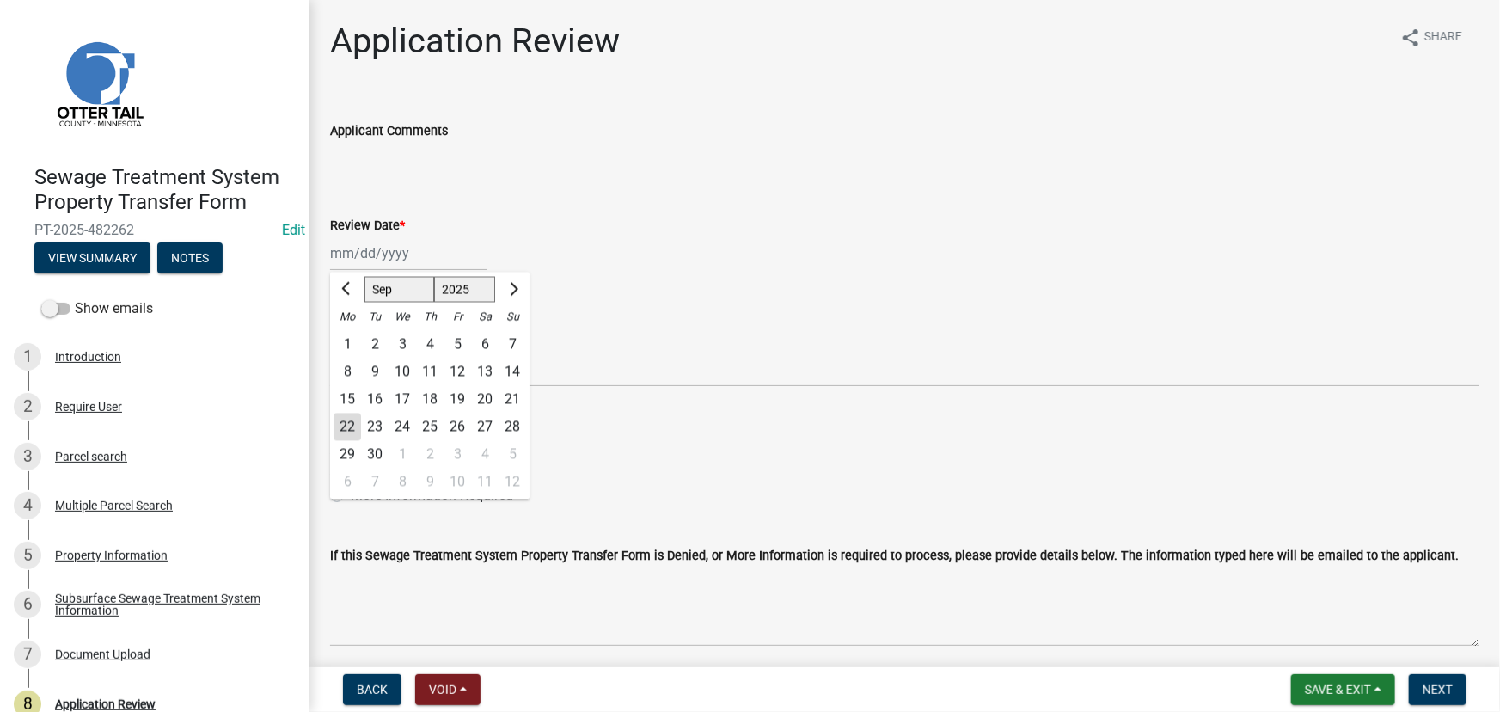
click at [349, 423] on div "22" at bounding box center [348, 428] width 28 height 28
type input "[DATE]"
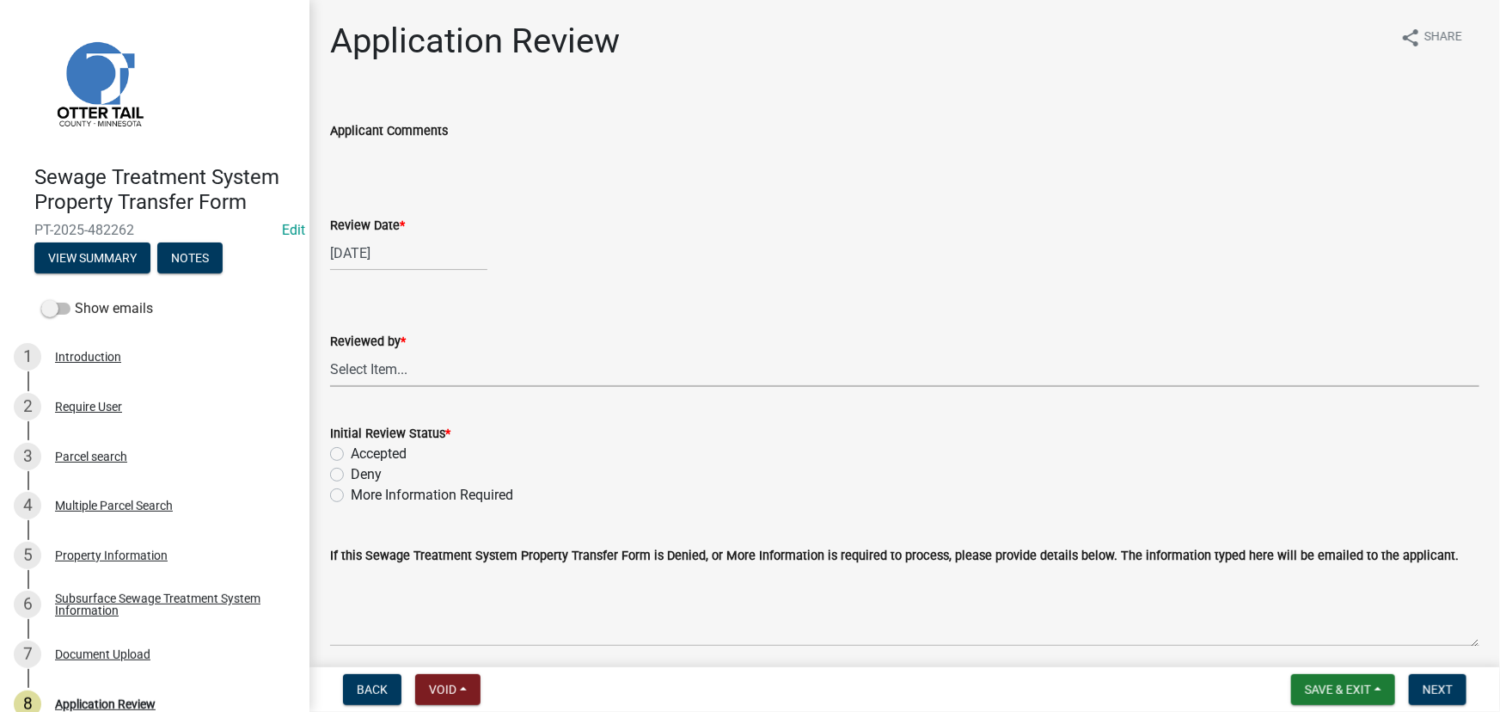
click at [383, 372] on select "Select Item... [PERSON_NAME] [PERSON_NAME] [PERSON_NAME] [PERSON_NAME] [PERSON_…" at bounding box center [904, 369] width 1149 height 35
click at [330, 352] on select "Select Item... [PERSON_NAME] [PERSON_NAME] [PERSON_NAME] [PERSON_NAME] [PERSON_…" at bounding box center [904, 369] width 1149 height 35
select select "190fd4c8-42ef-492b-a4a0-a0213555944c"
click at [390, 457] on label "Accepted" at bounding box center [379, 454] width 56 height 21
click at [362, 455] on input "Accepted" at bounding box center [356, 449] width 11 height 11
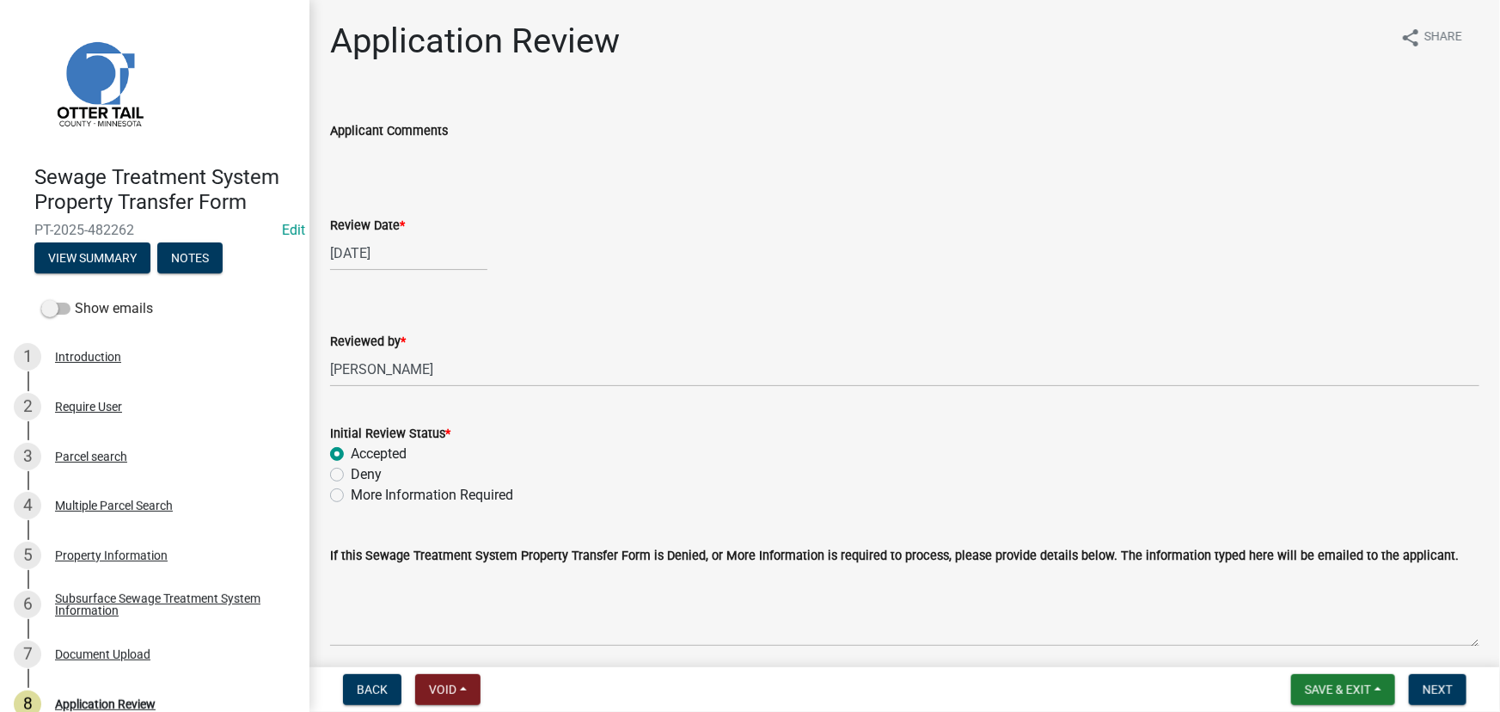
radio input "true"
click at [1444, 686] on span "Next" at bounding box center [1438, 690] width 30 height 14
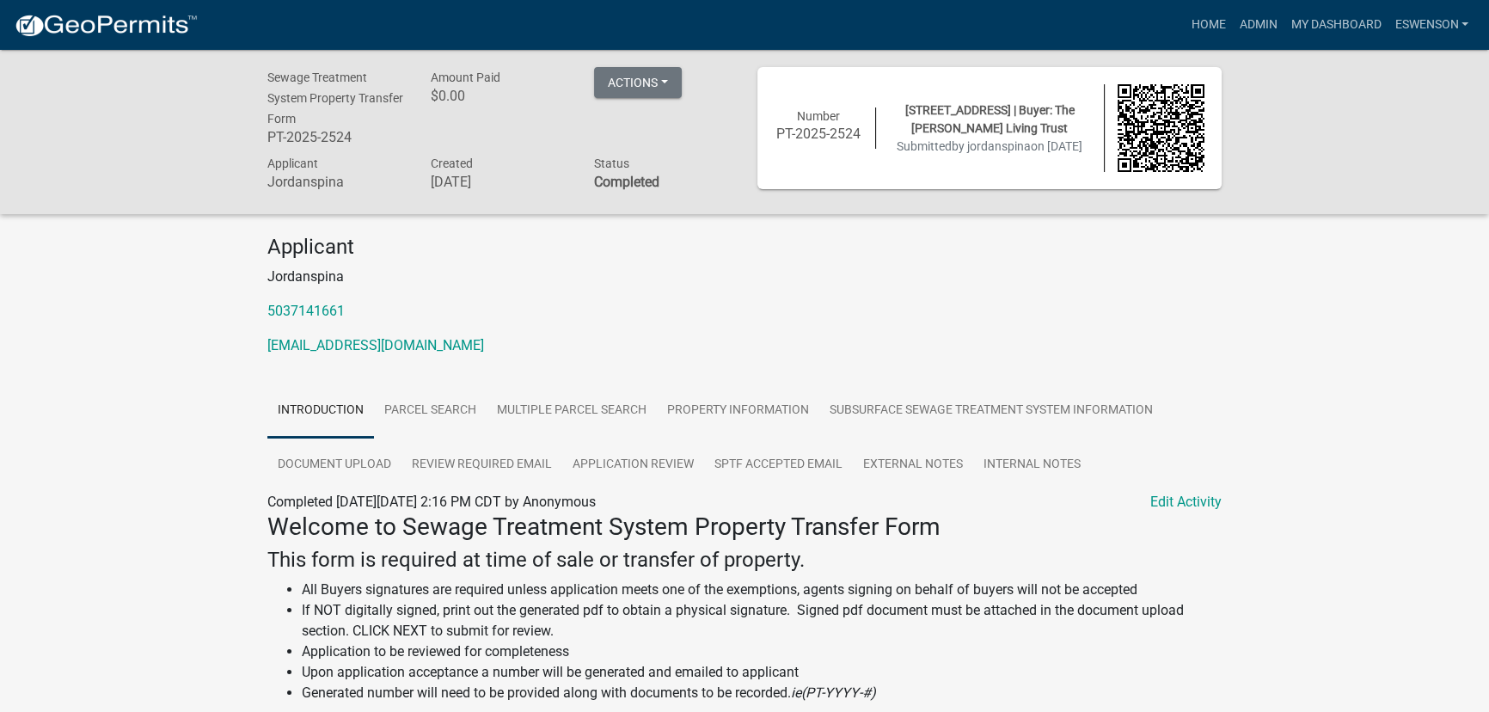
click at [2, 606] on div "Sewage Treatment System Property Transfer Form PT-2025-2524 Amount Paid $0.00 A…" at bounding box center [744, 571] width 1489 height 1043
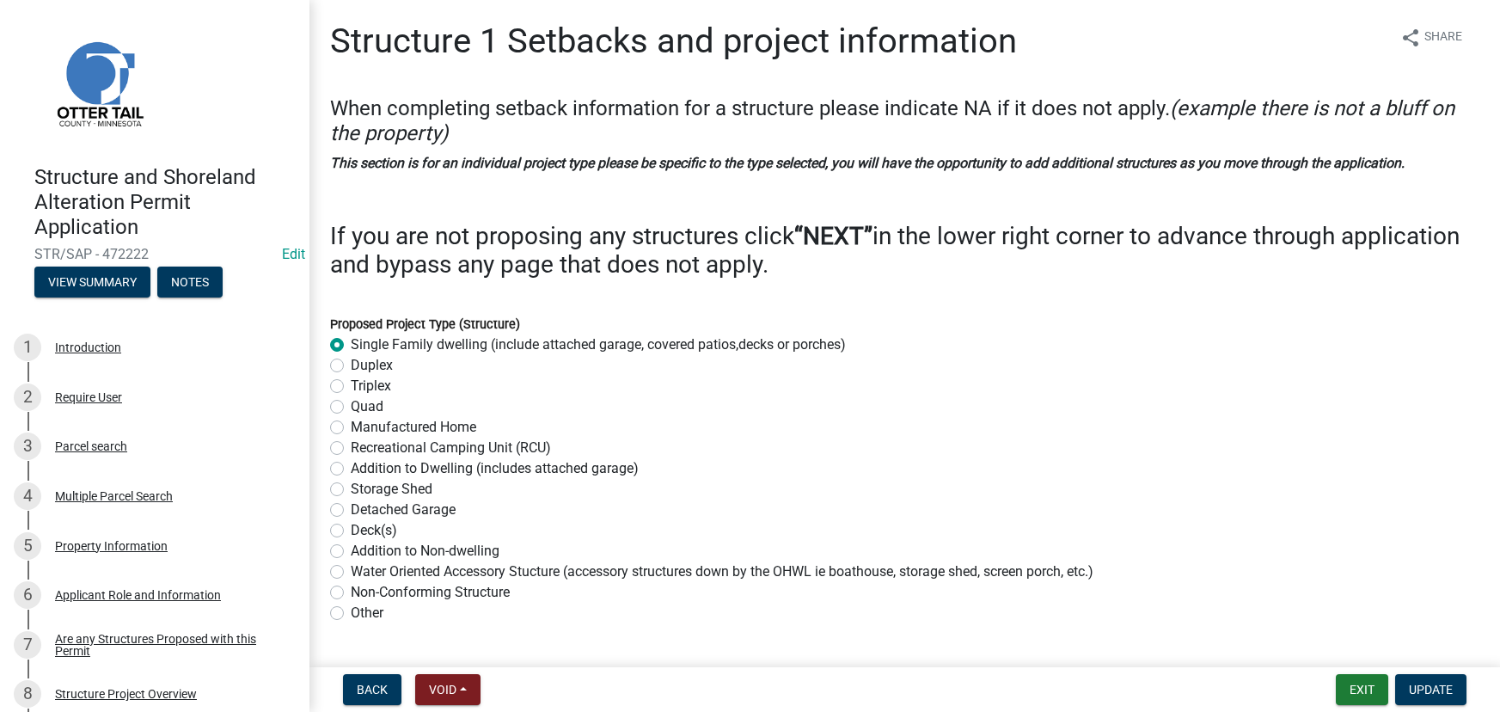
select select "c185e313-3403-4239-bd61-bb563c58a77a"
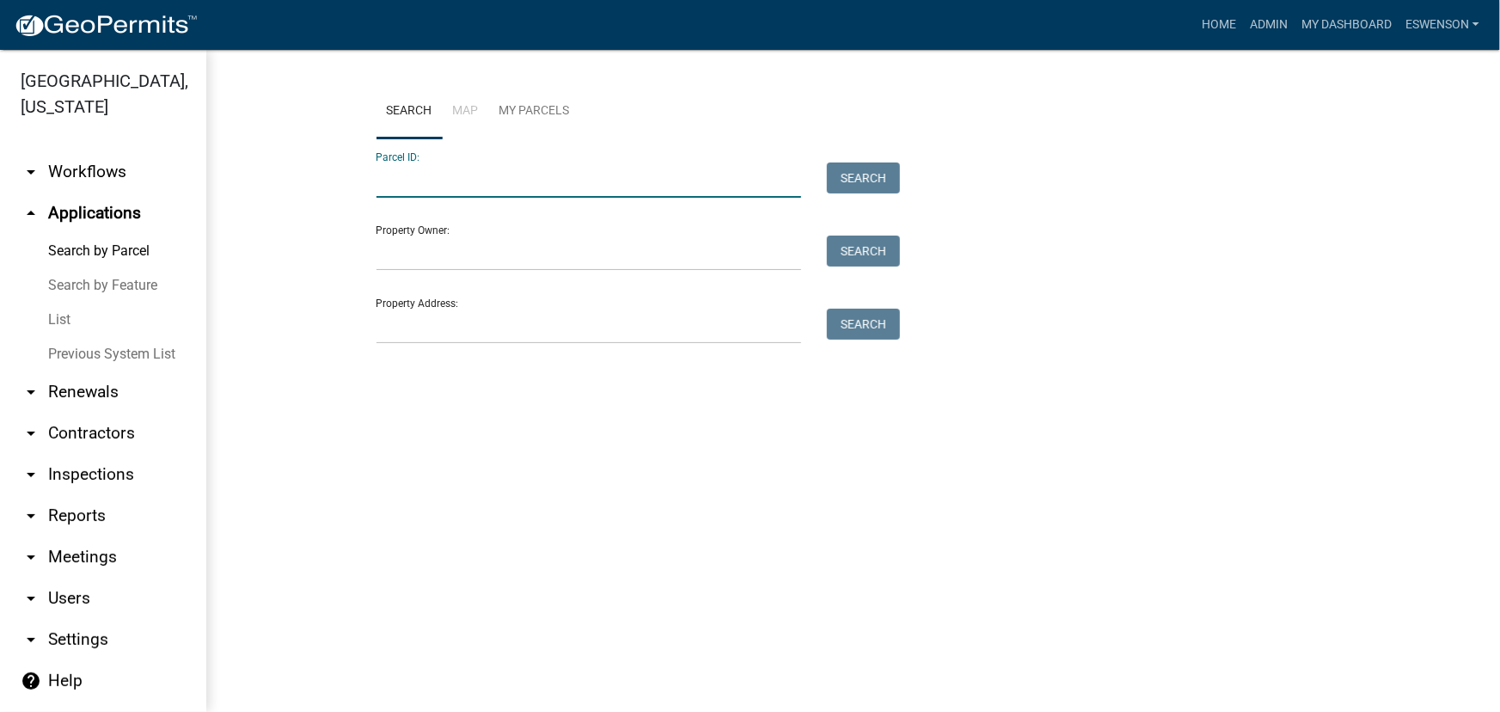
drag, startPoint x: 422, startPoint y: 174, endPoint x: 446, endPoint y: 205, distance: 39.9
click at [422, 174] on input "Parcel ID:" at bounding box center [590, 179] width 426 height 35
click at [408, 330] on input "Property Address:" at bounding box center [590, 326] width 426 height 35
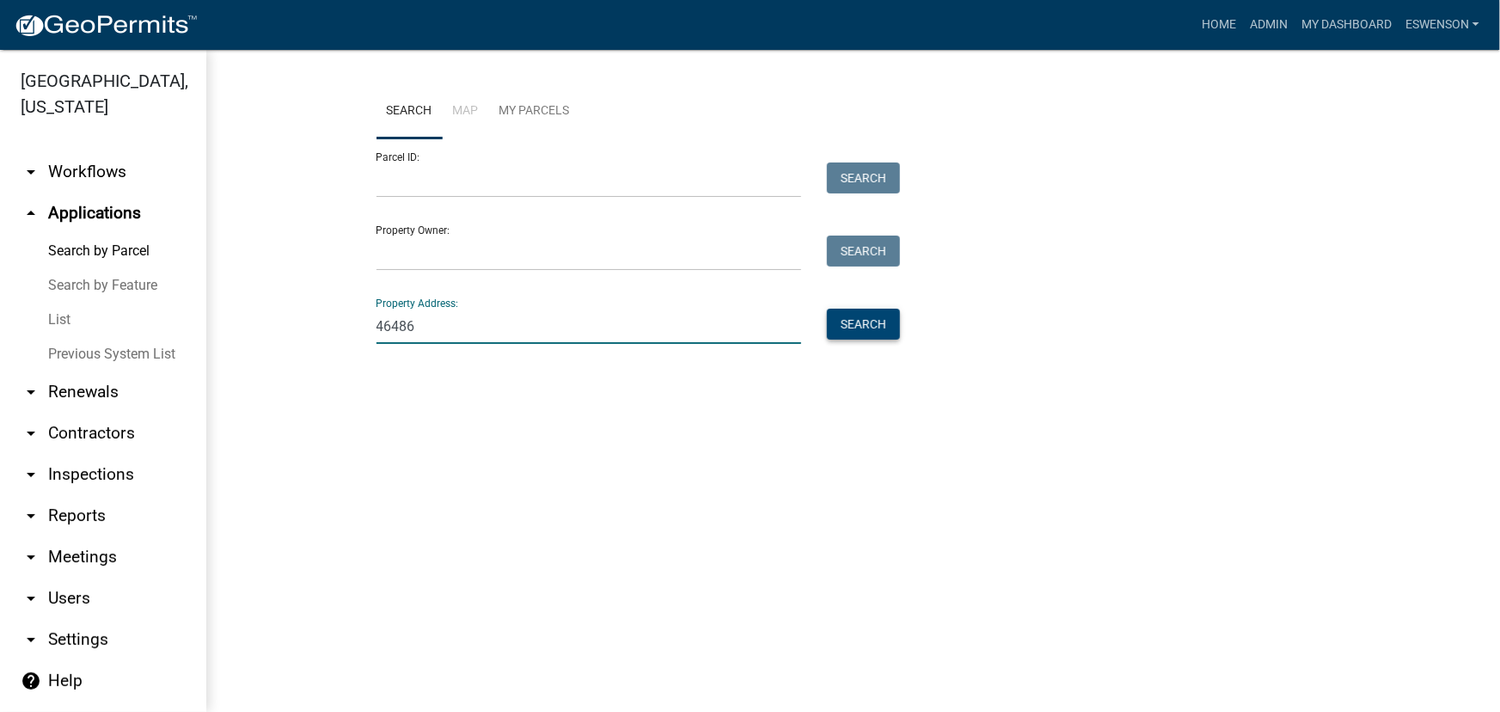
type input "46486"
click at [857, 327] on button "Search" at bounding box center [863, 324] width 73 height 31
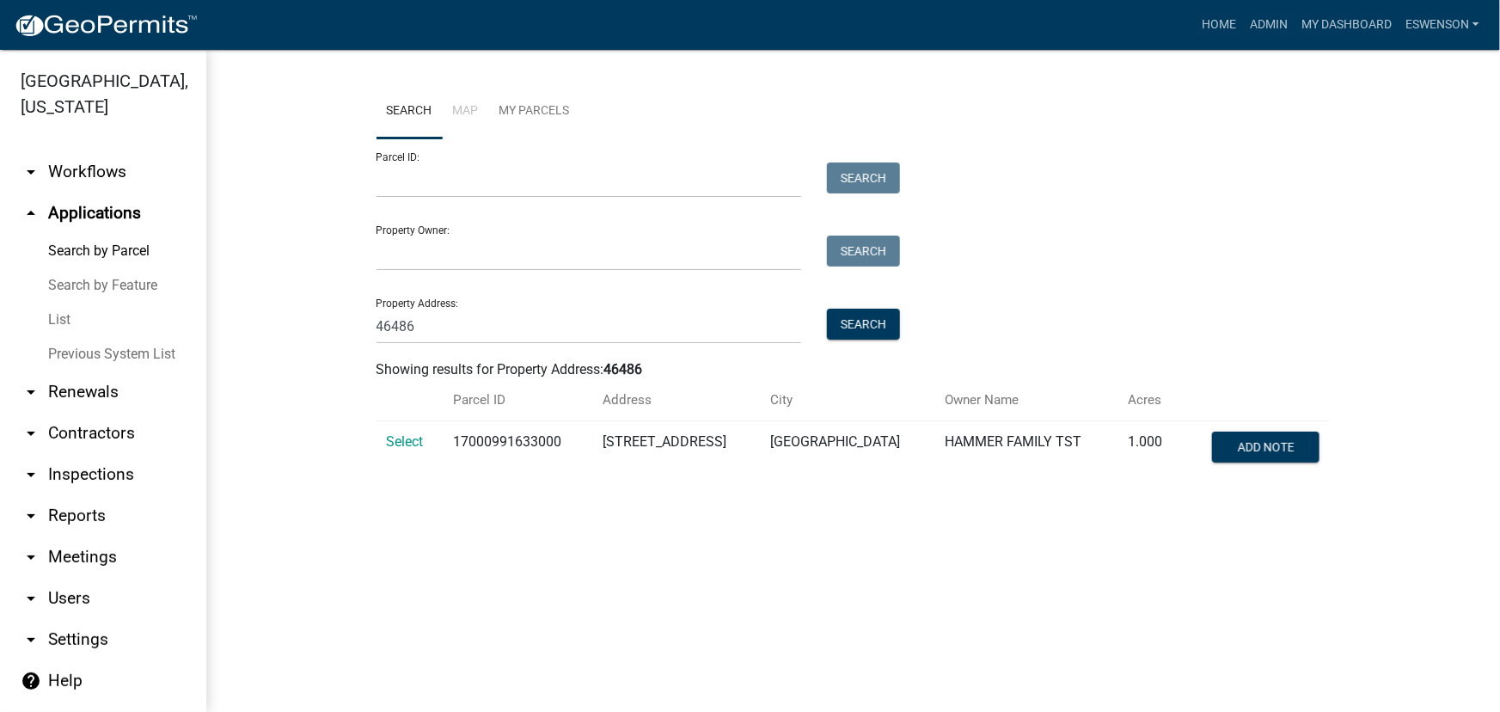
click at [377, 446] on td "Select" at bounding box center [410, 449] width 67 height 57
click at [395, 437] on span "Select" at bounding box center [405, 441] width 37 height 16
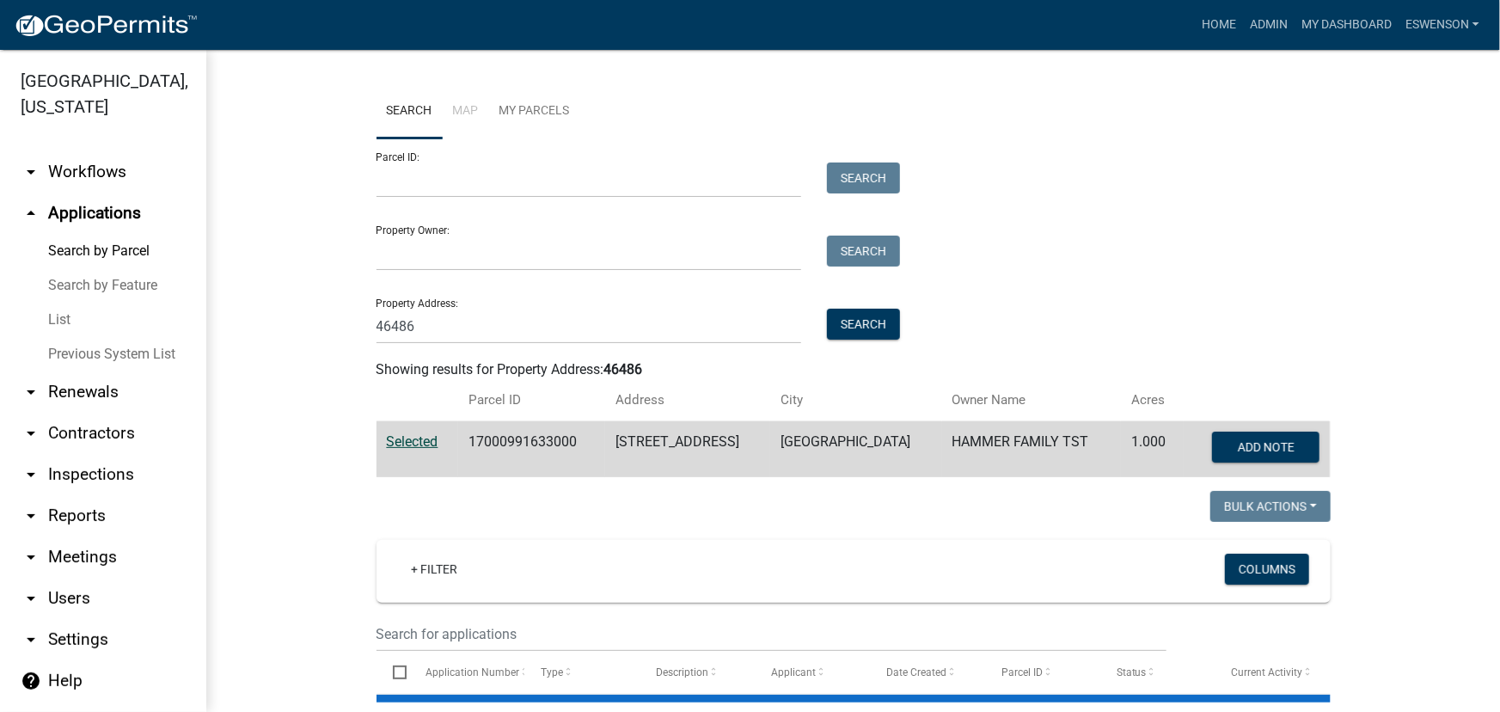
scroll to position [332, 0]
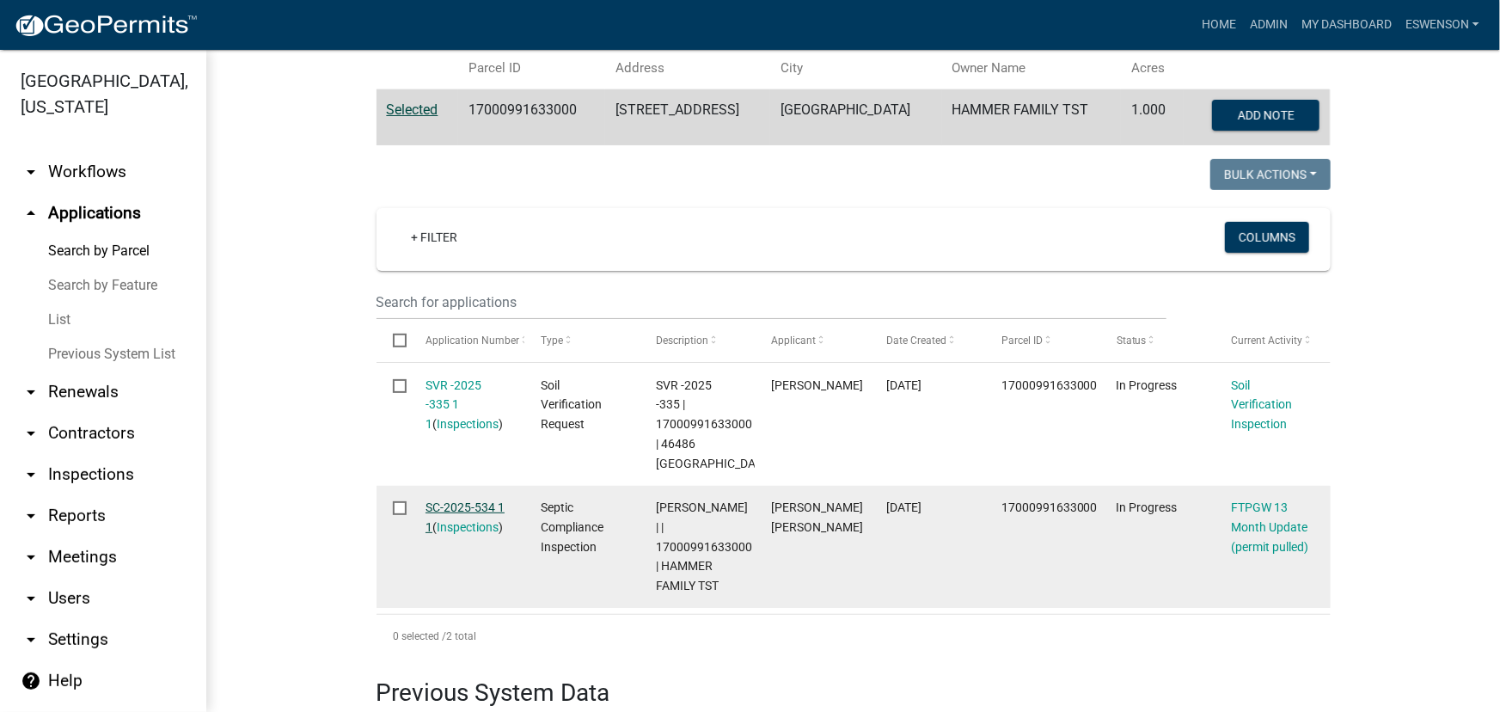
click at [476, 509] on link "SC-2025-534 1 1" at bounding box center [465, 517] width 79 height 34
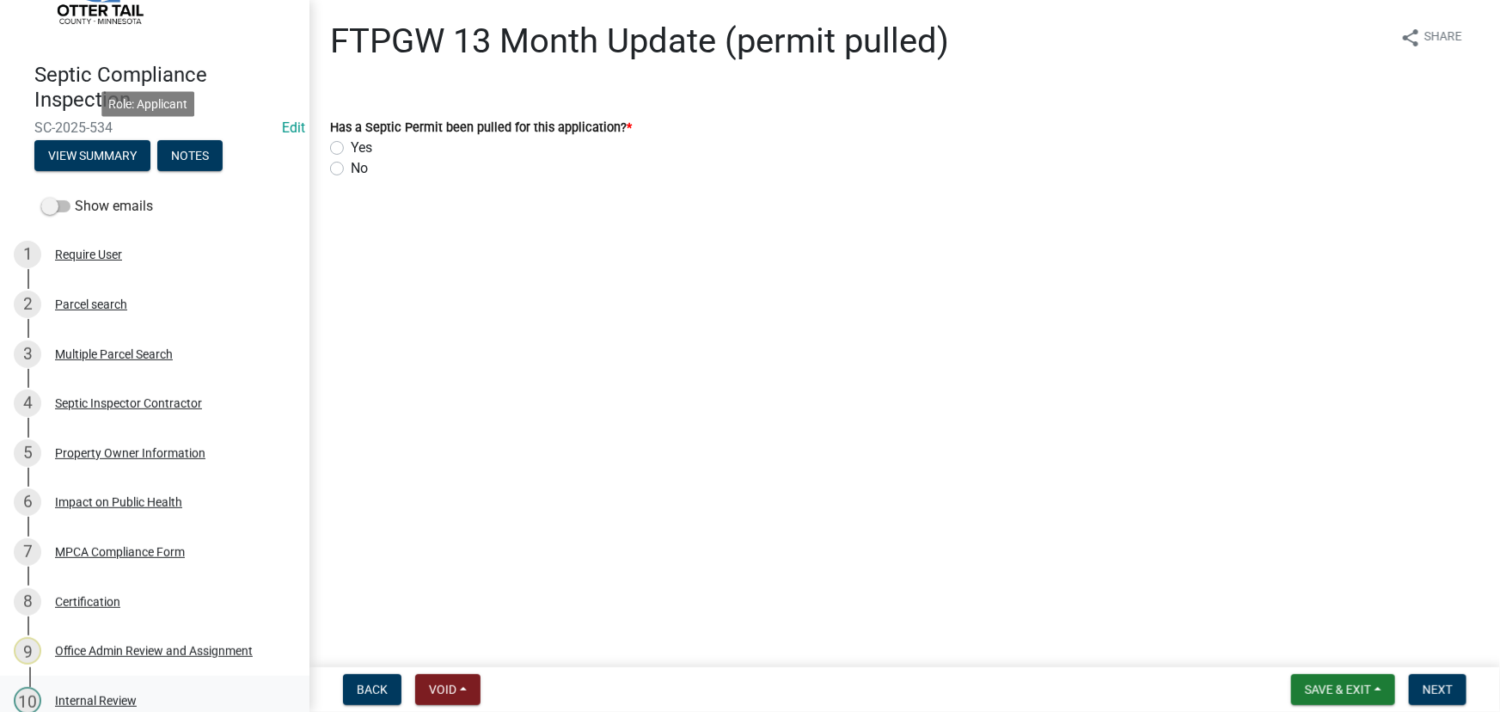
scroll to position [370, 0]
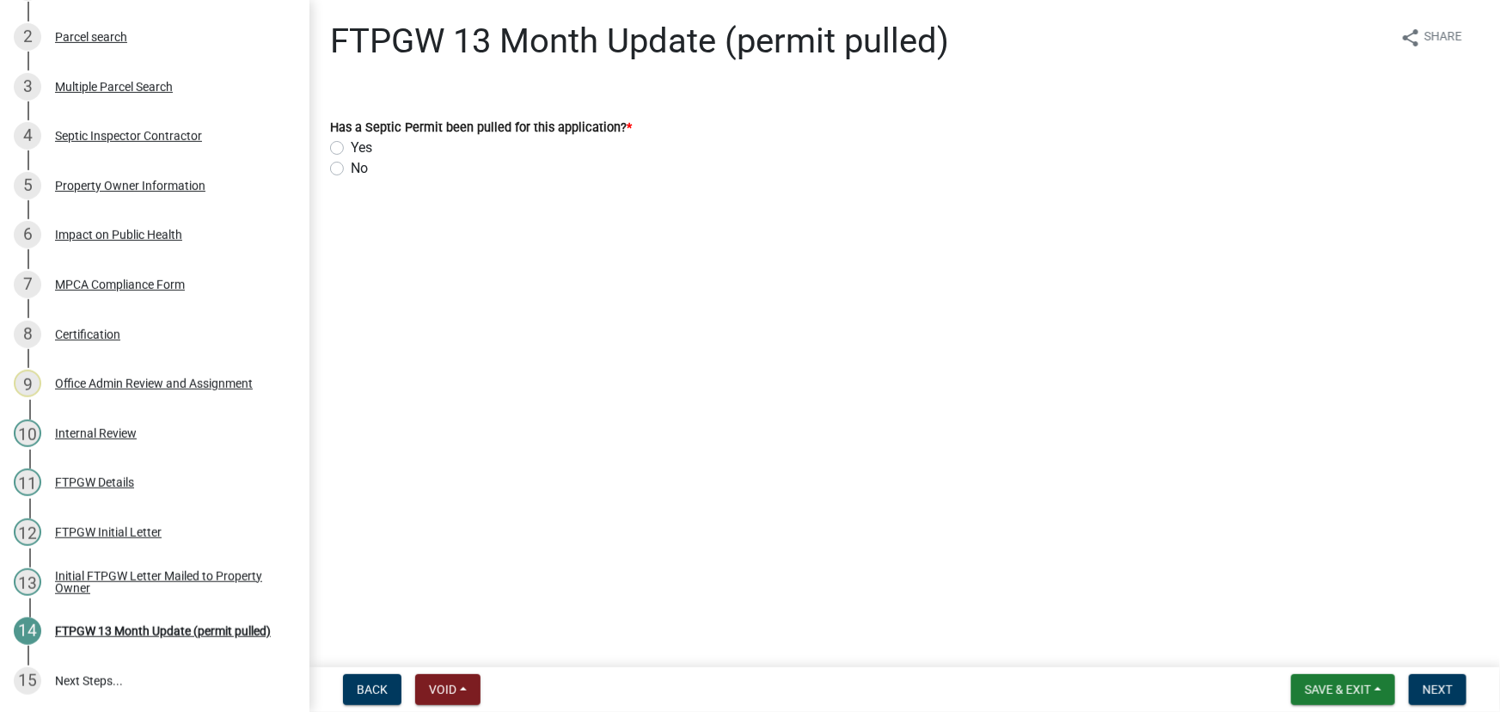
click at [312, 318] on main "FTPGW 13 Month Update (permit pulled) share Share Has a Septic Permit been pull…" at bounding box center [904, 330] width 1191 height 660
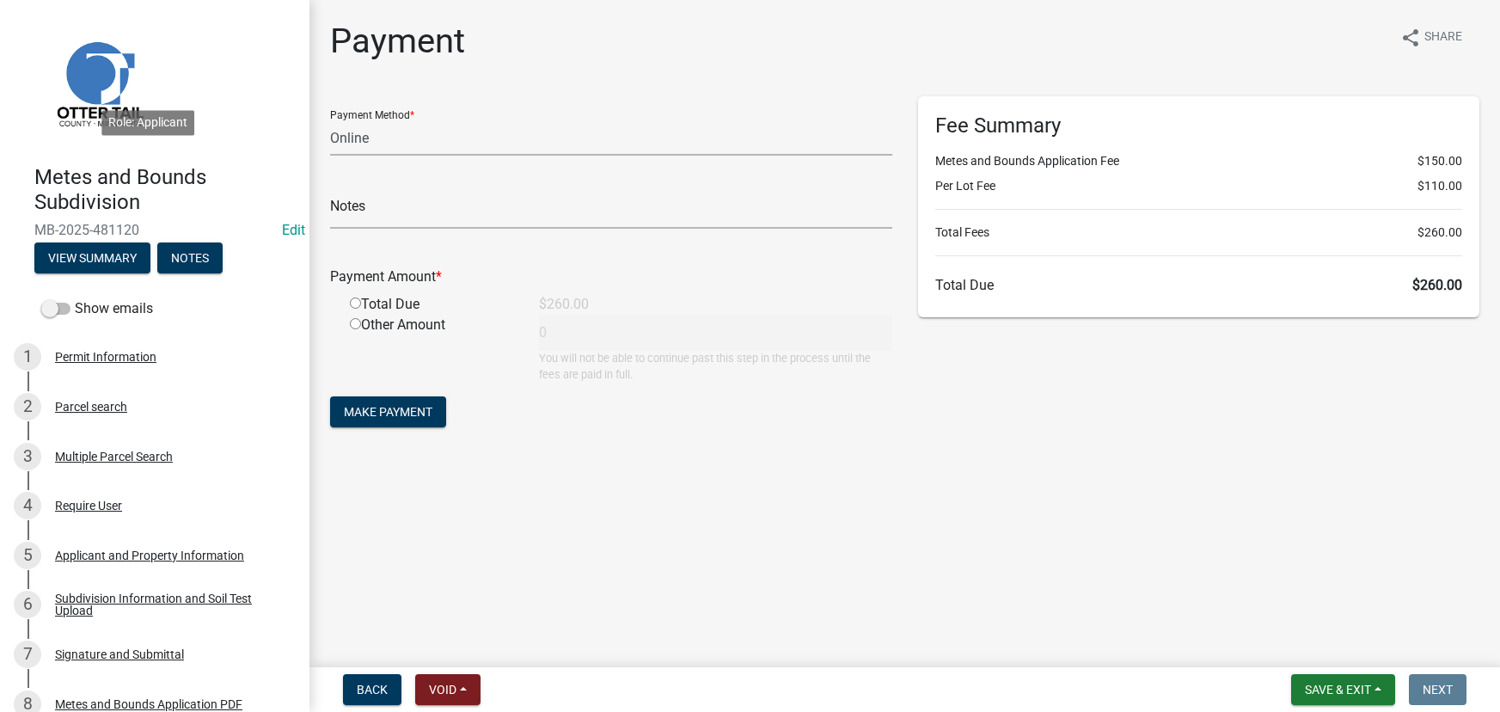
select select "3: 3"
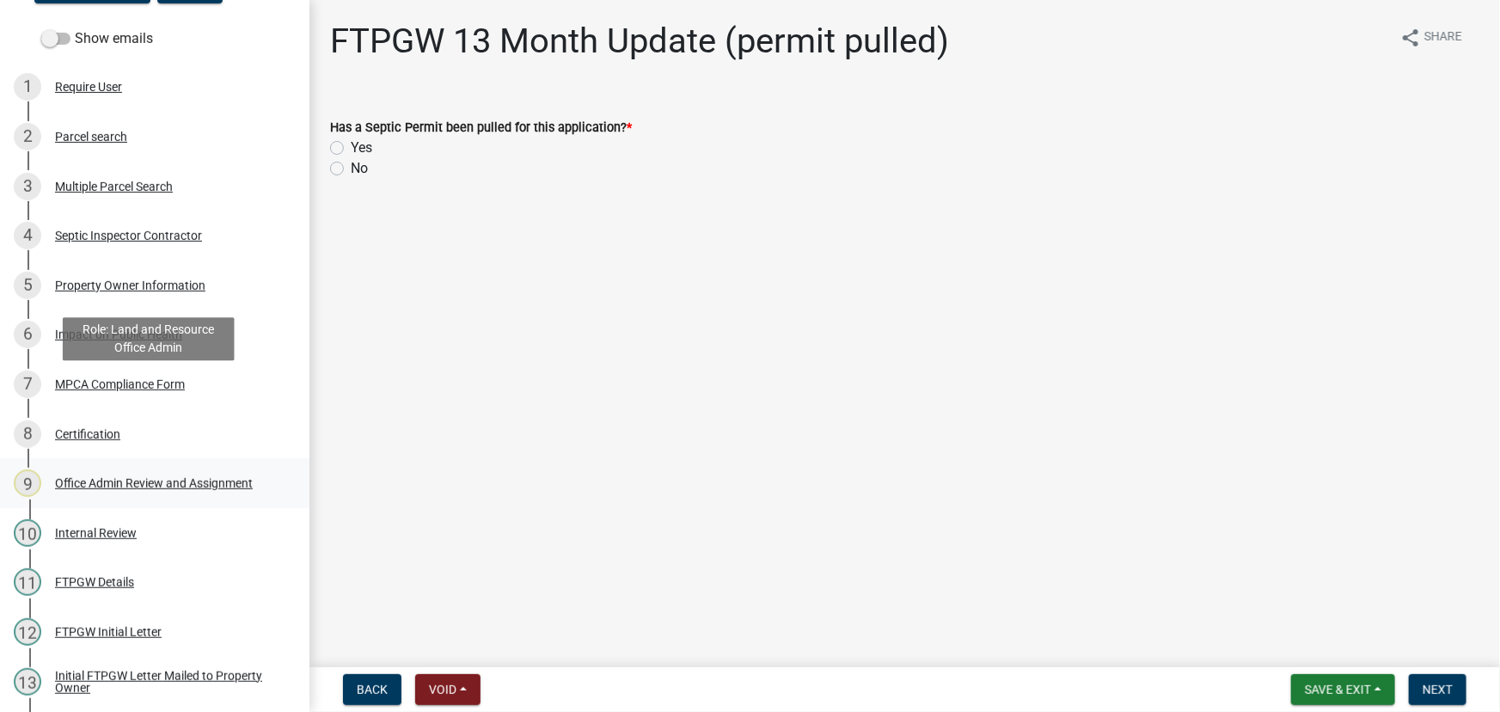
scroll to position [370, 0]
